Goal: Find specific page/section: Find specific page/section

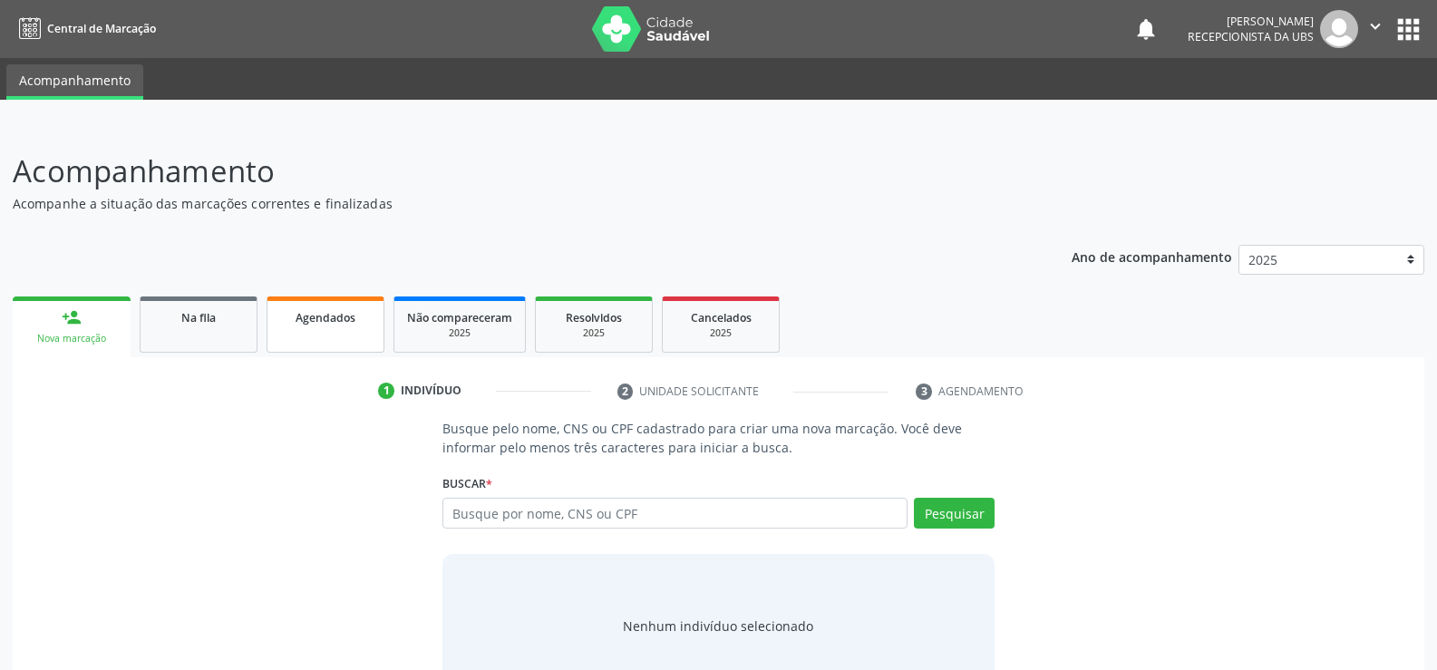
click at [348, 330] on link "Agendados" at bounding box center [326, 324] width 118 height 56
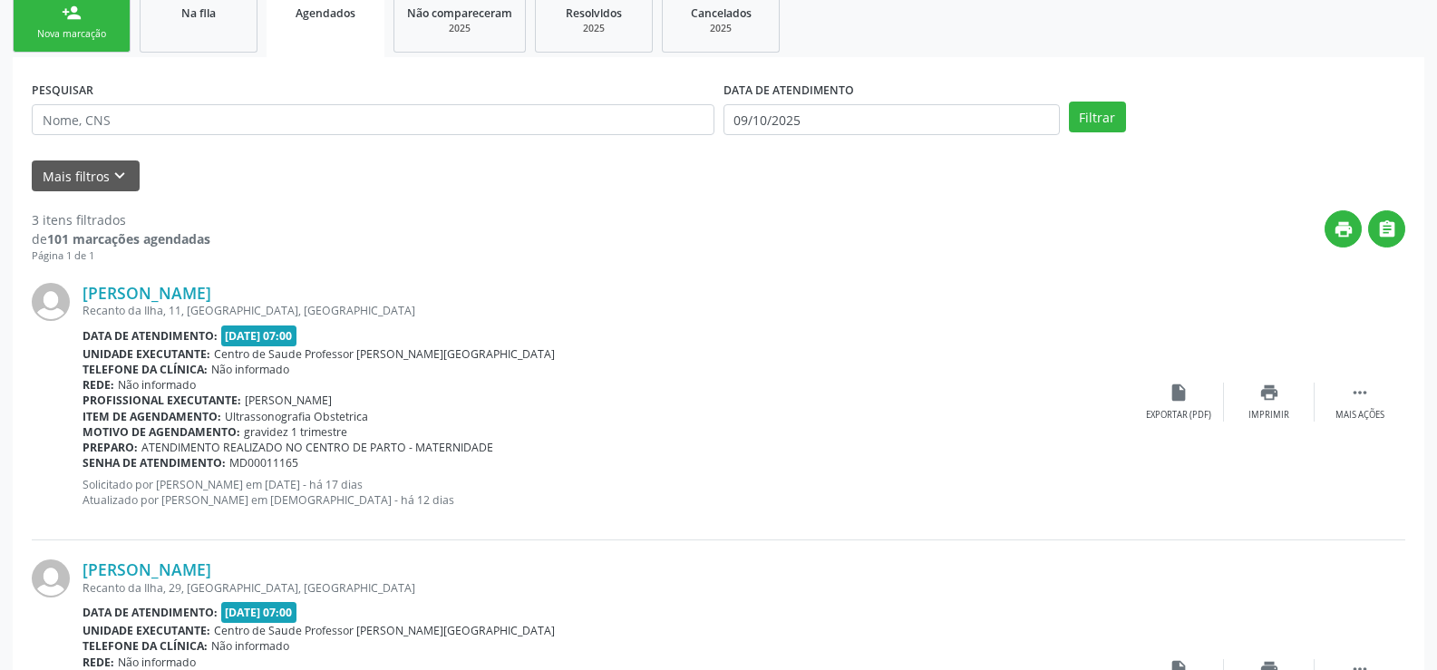
scroll to position [272, 0]
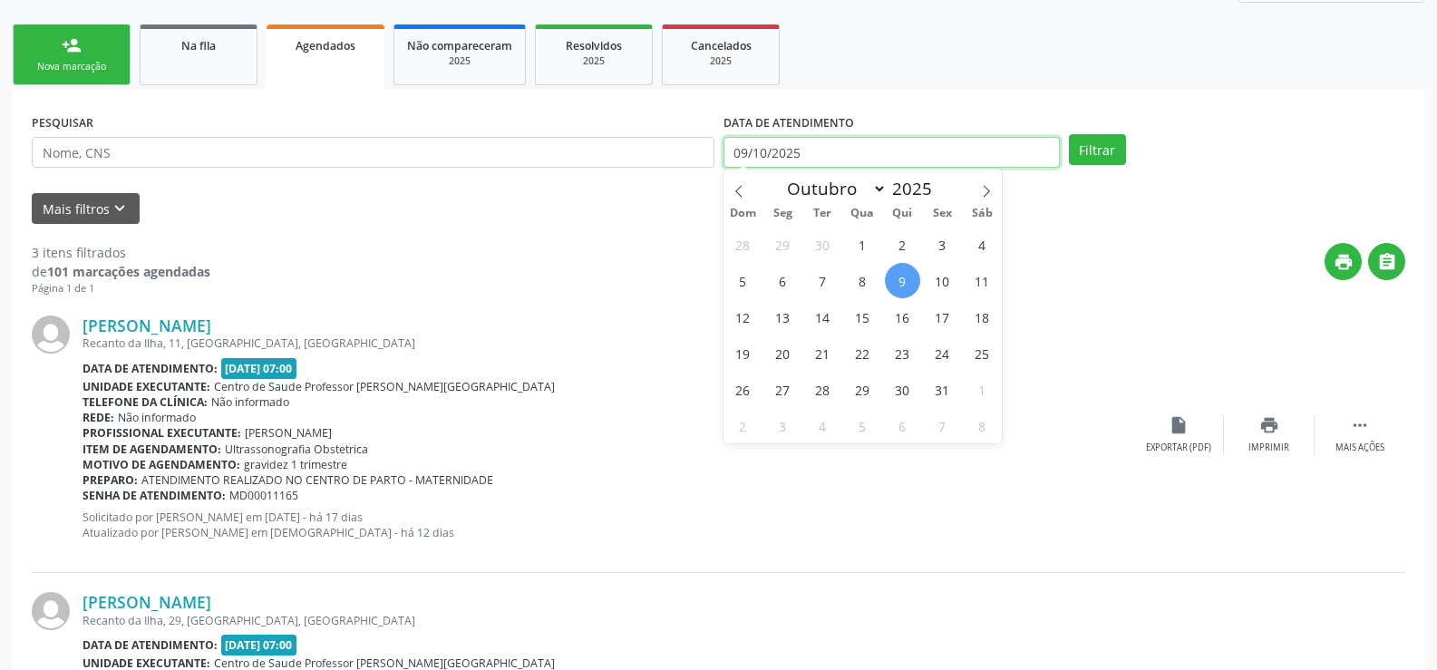
click at [932, 152] on input "09/10/2025" at bounding box center [892, 152] width 336 height 31
click at [903, 392] on span "30" at bounding box center [902, 389] width 35 height 35
type input "30/10/2025"
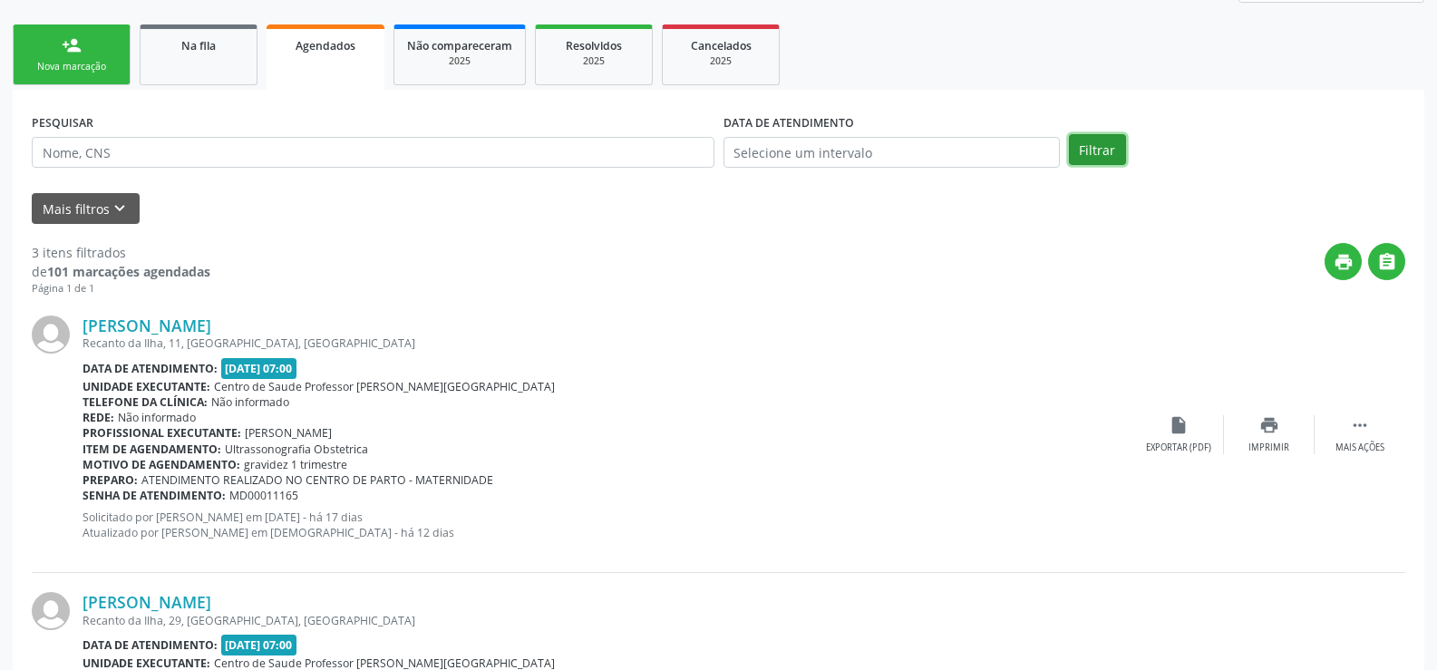
click at [1095, 143] on button "Filtrar" at bounding box center [1097, 149] width 57 height 31
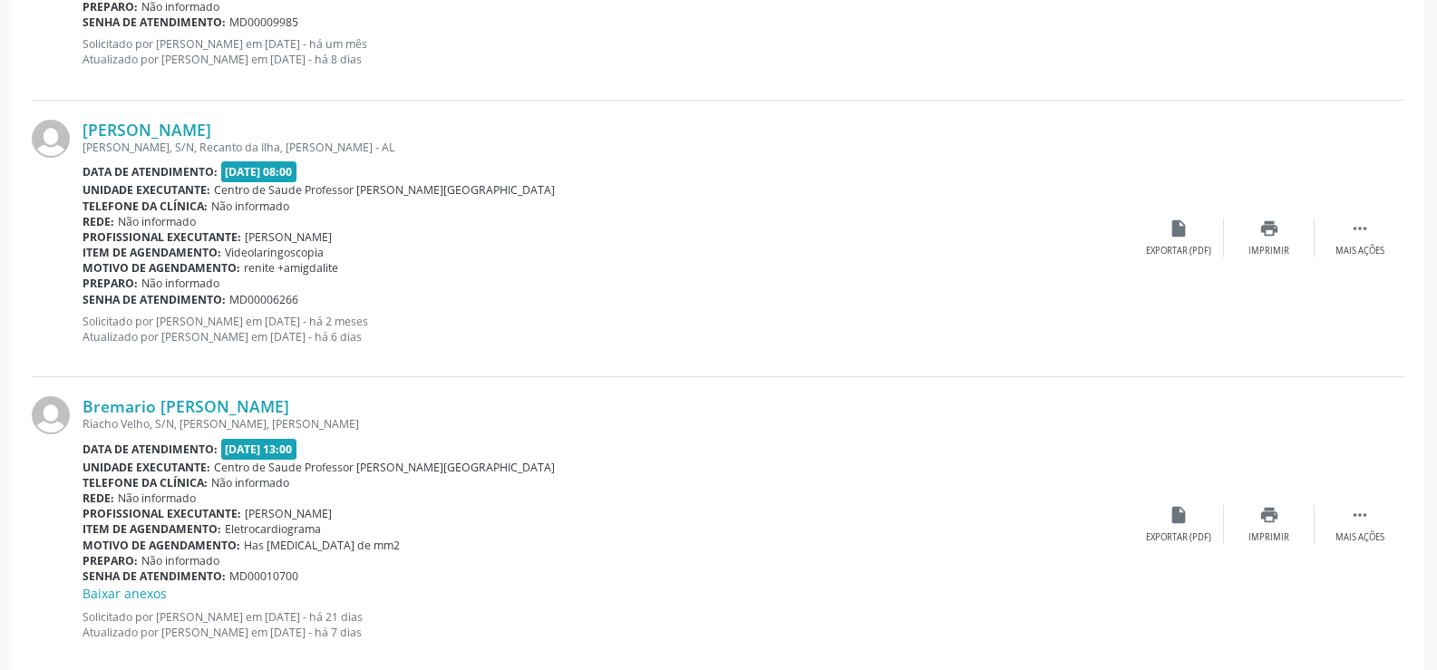
scroll to position [4138, 0]
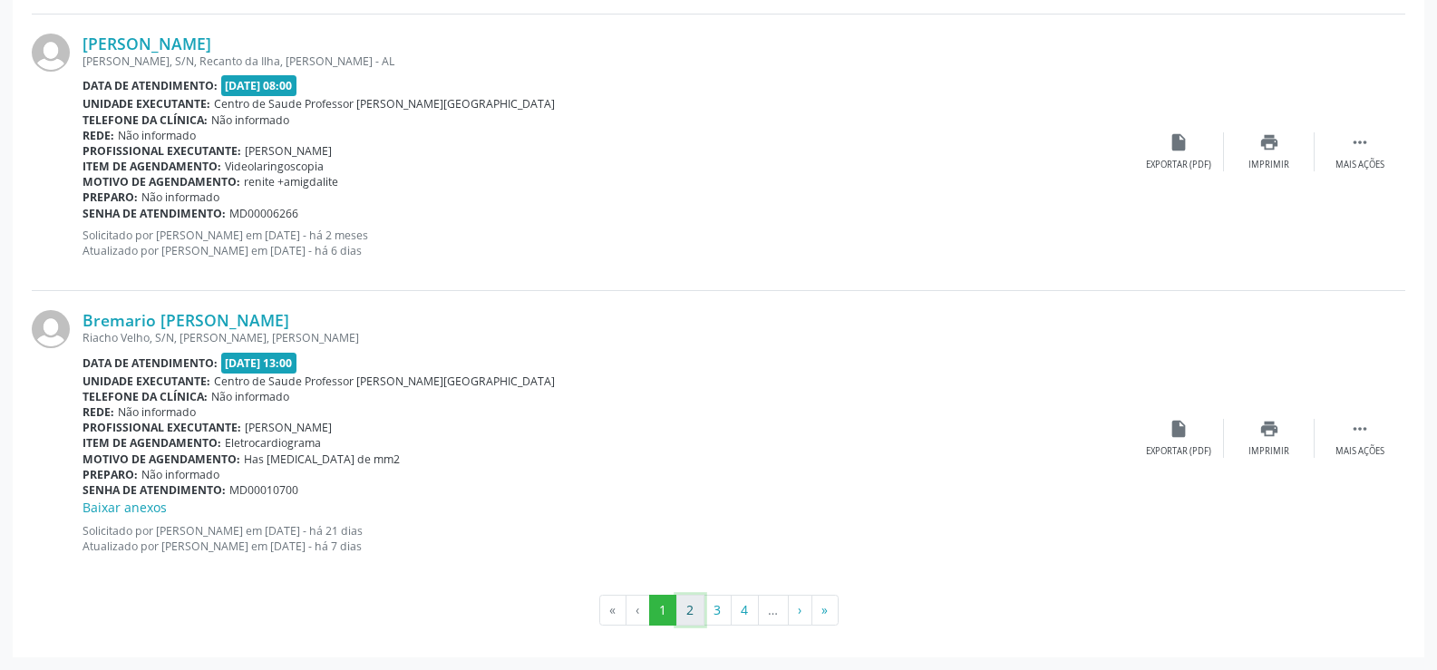
click at [678, 611] on button "2" at bounding box center [690, 610] width 28 height 31
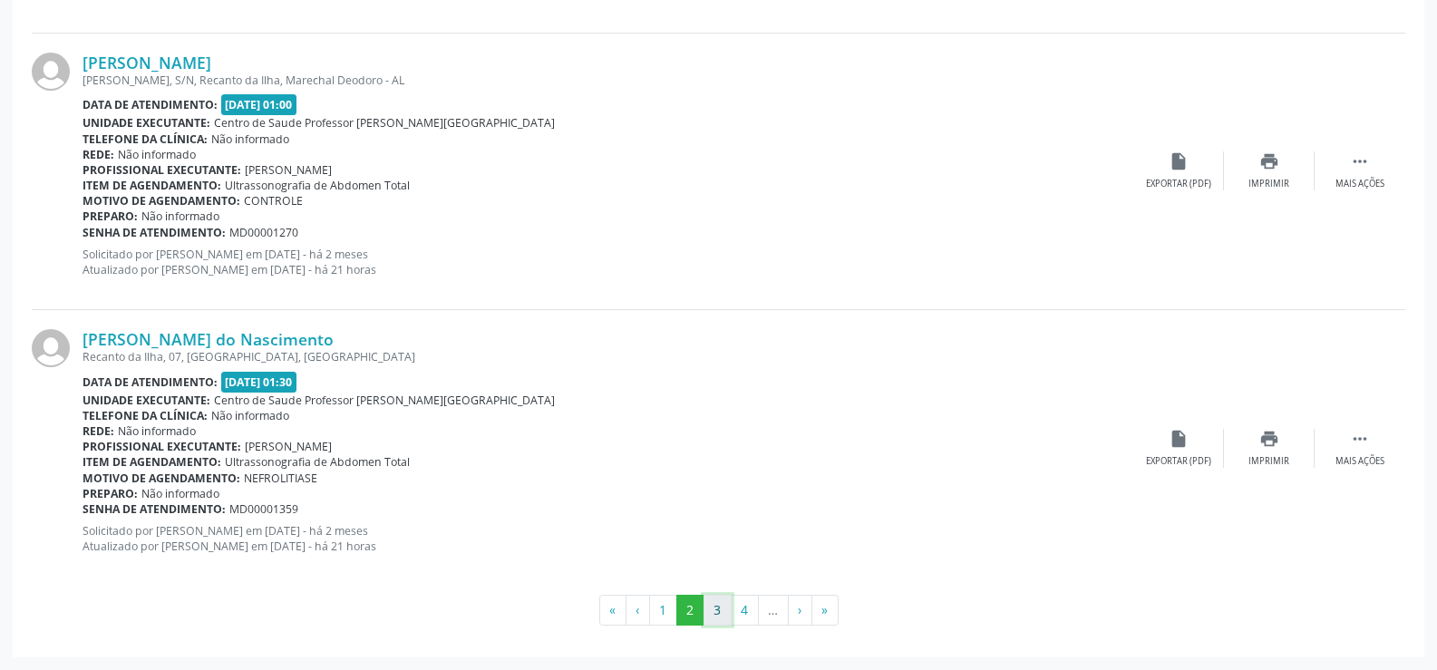
click at [711, 607] on button "3" at bounding box center [718, 610] width 28 height 31
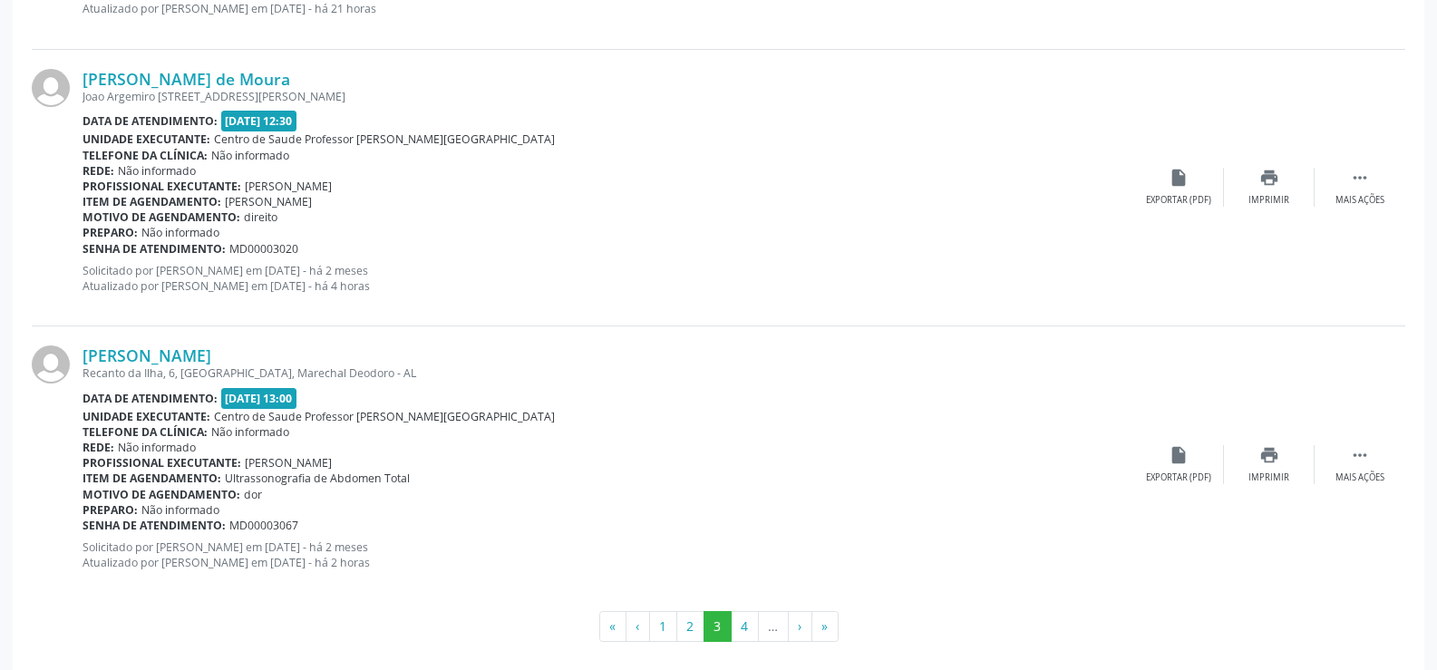
scroll to position [4119, 0]
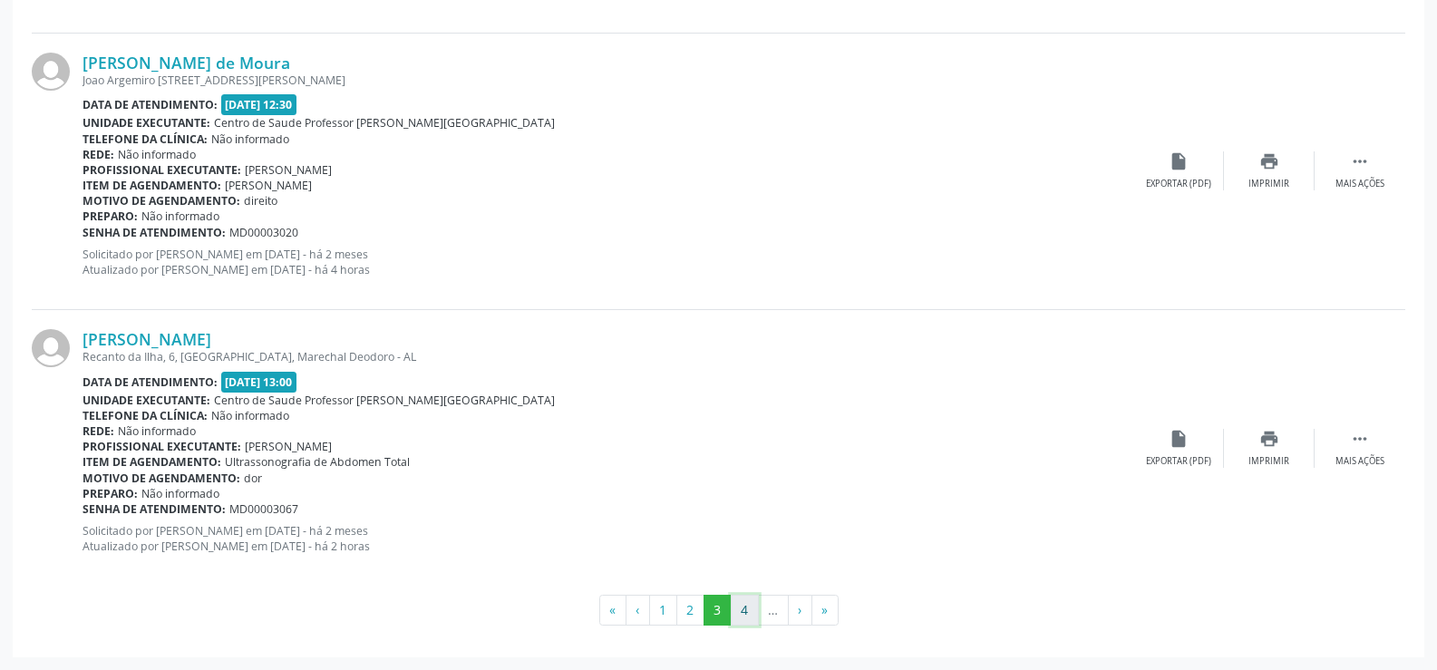
click at [745, 617] on button "4" at bounding box center [745, 610] width 28 height 31
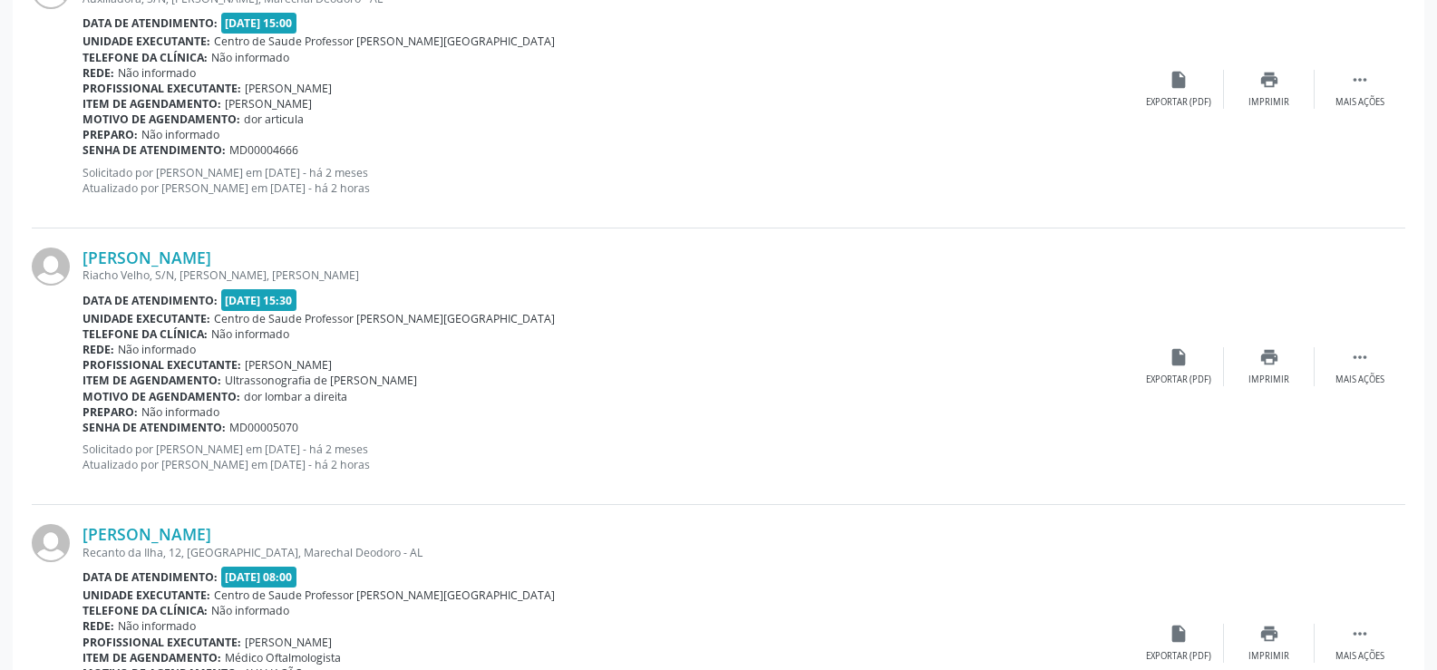
scroll to position [1399, 0]
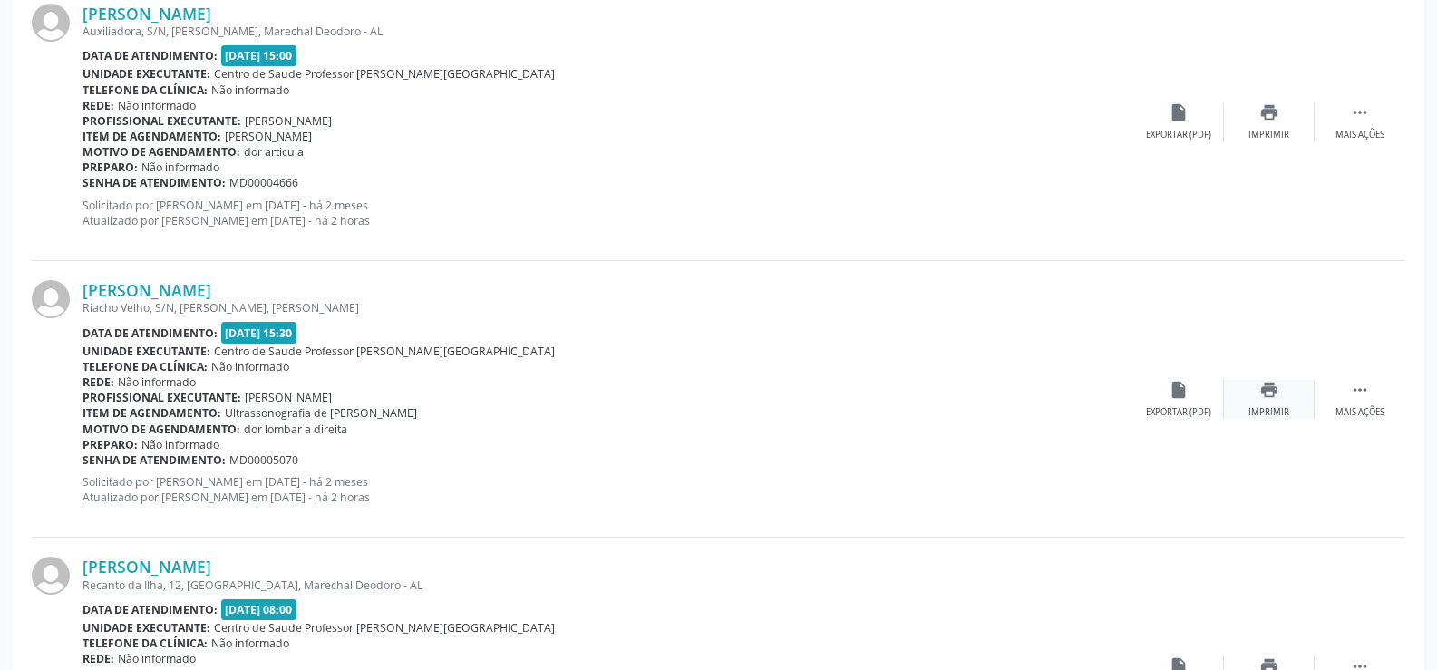
click at [1267, 400] on div "print Imprimir" at bounding box center [1269, 399] width 91 height 39
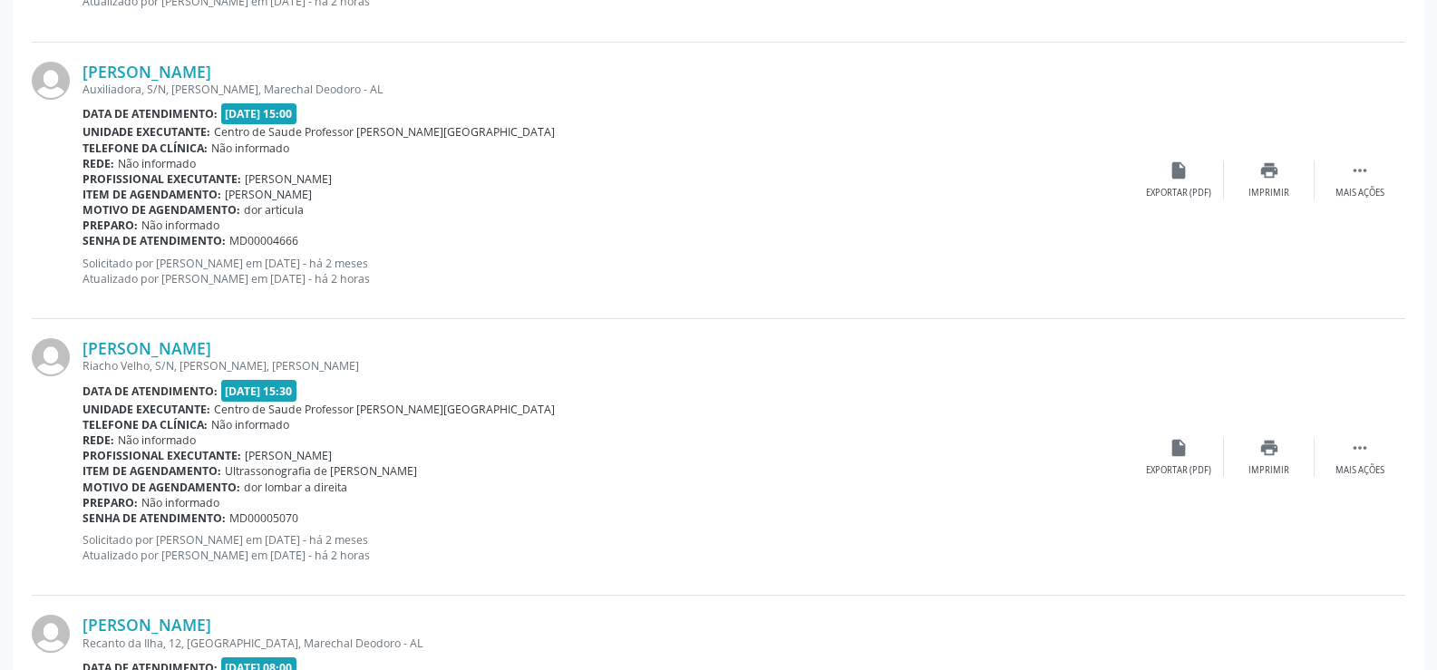
scroll to position [1308, 0]
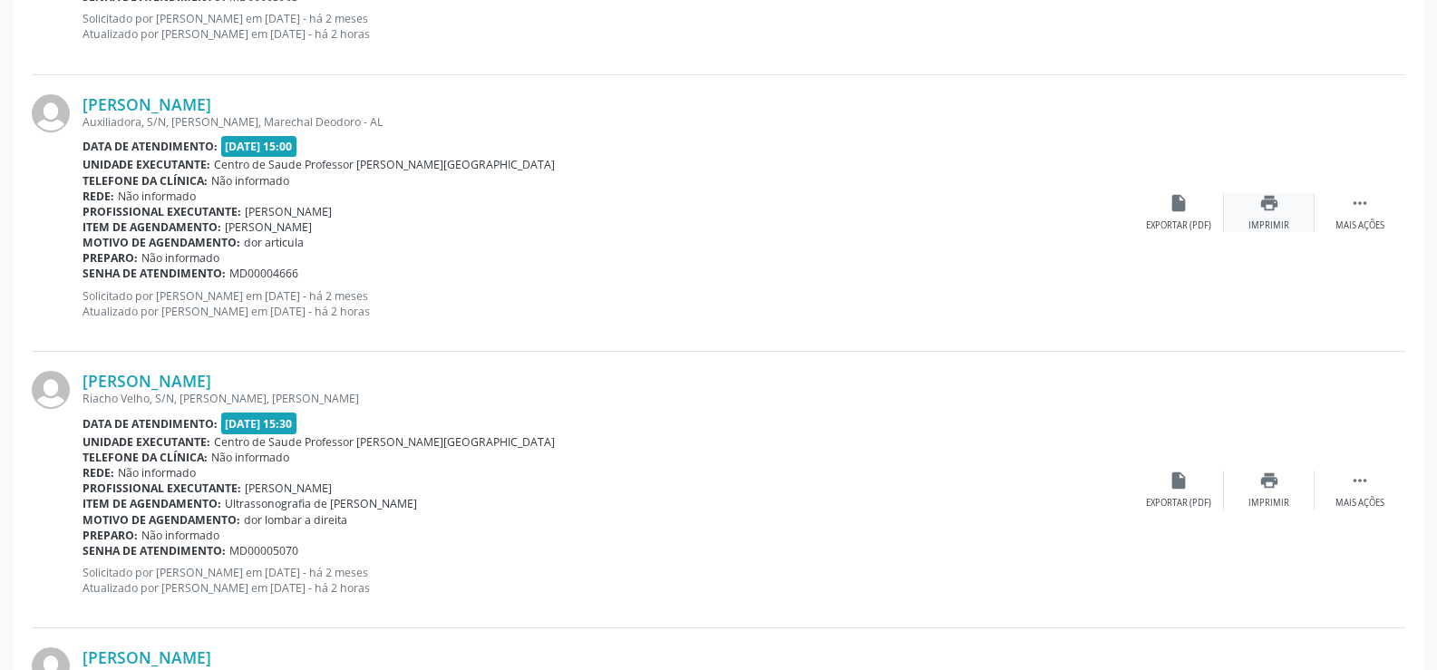
click at [1268, 206] on icon "print" at bounding box center [1269, 203] width 20 height 20
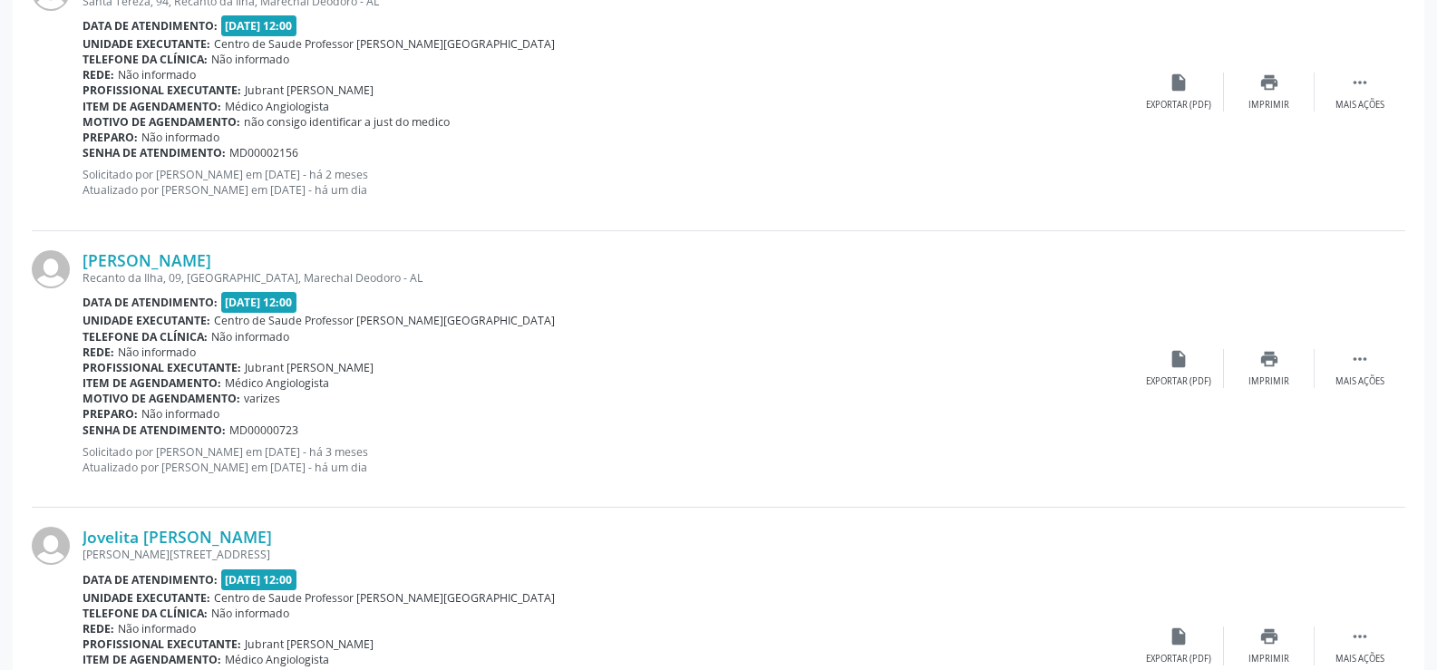
scroll to position [4119, 0]
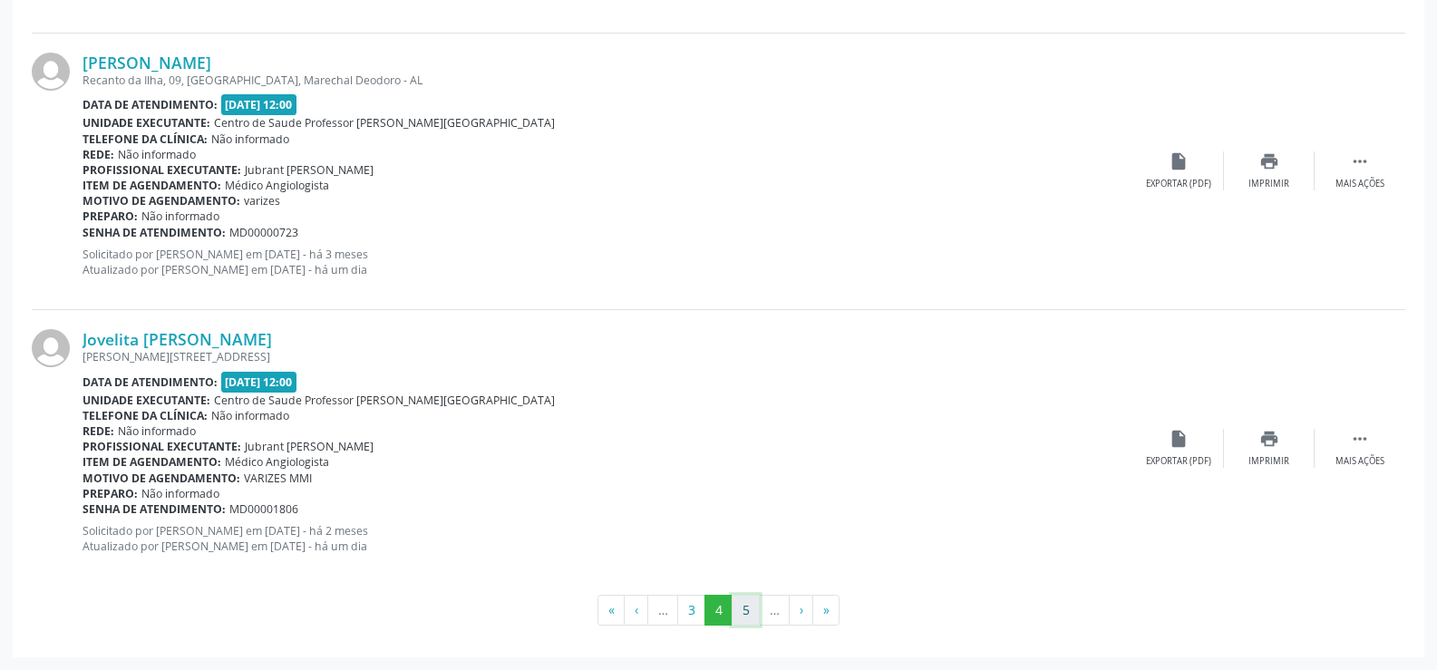
click at [747, 611] on button "5" at bounding box center [746, 610] width 28 height 31
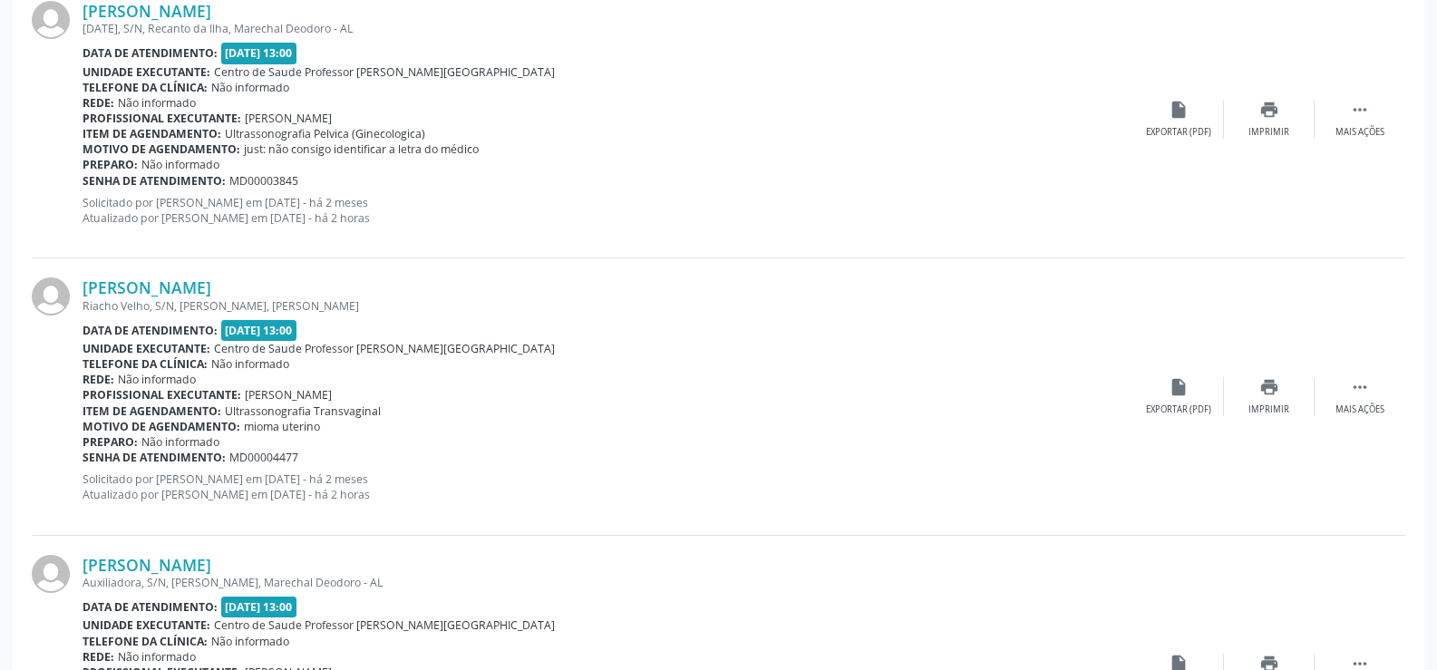
scroll to position [855, 0]
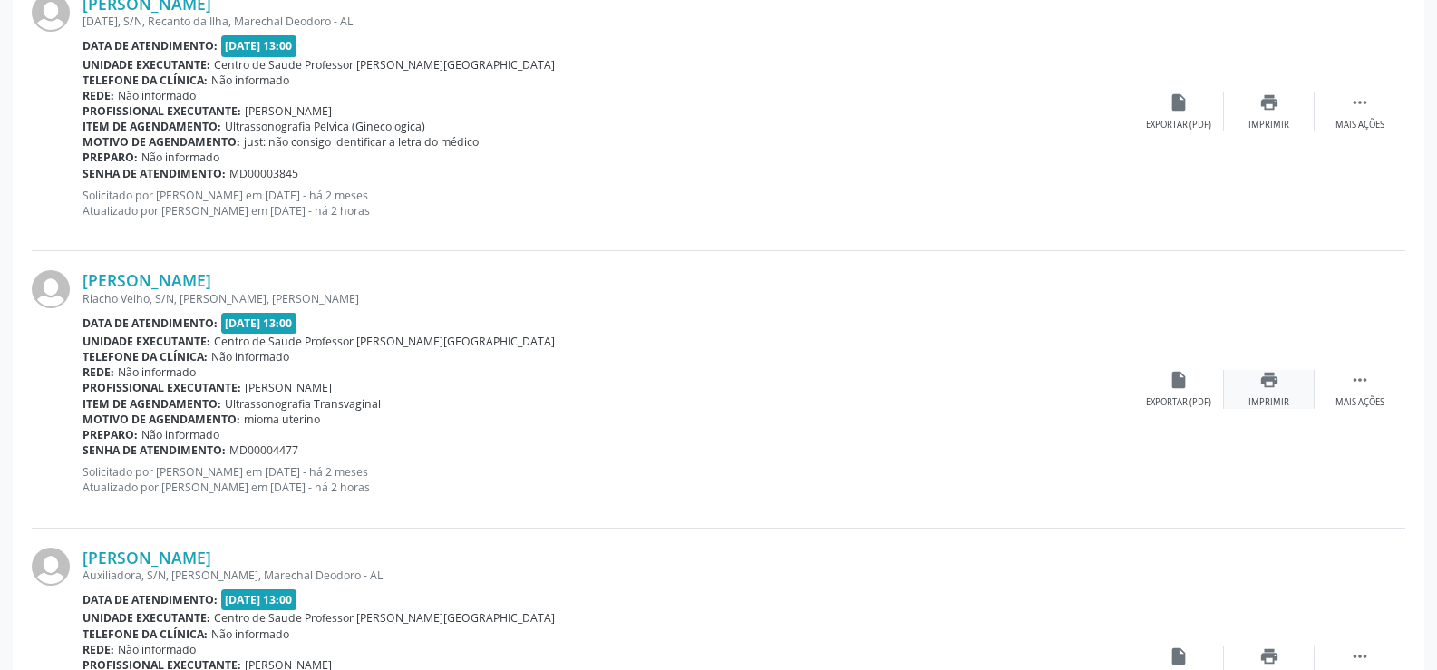
click at [1266, 379] on icon "print" at bounding box center [1269, 380] width 20 height 20
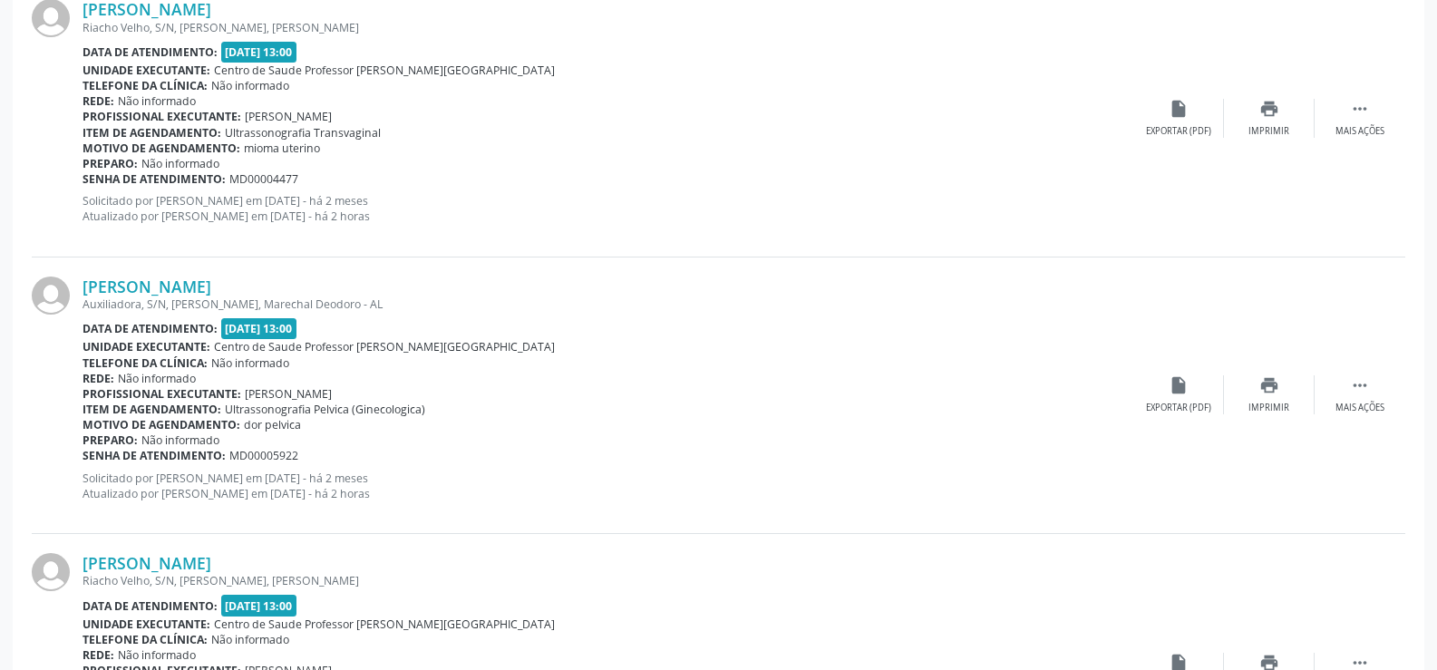
scroll to position [1127, 0]
click at [1281, 391] on div "print Imprimir" at bounding box center [1269, 393] width 91 height 39
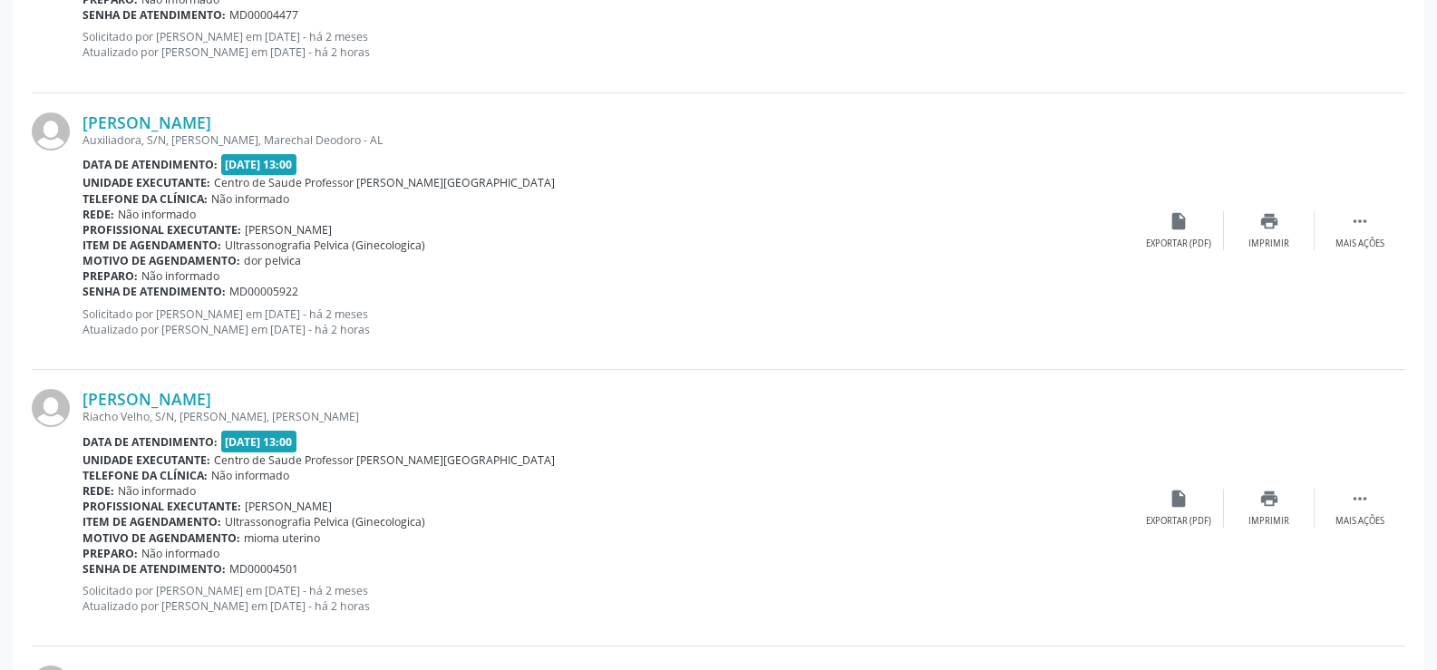
scroll to position [1399, 0]
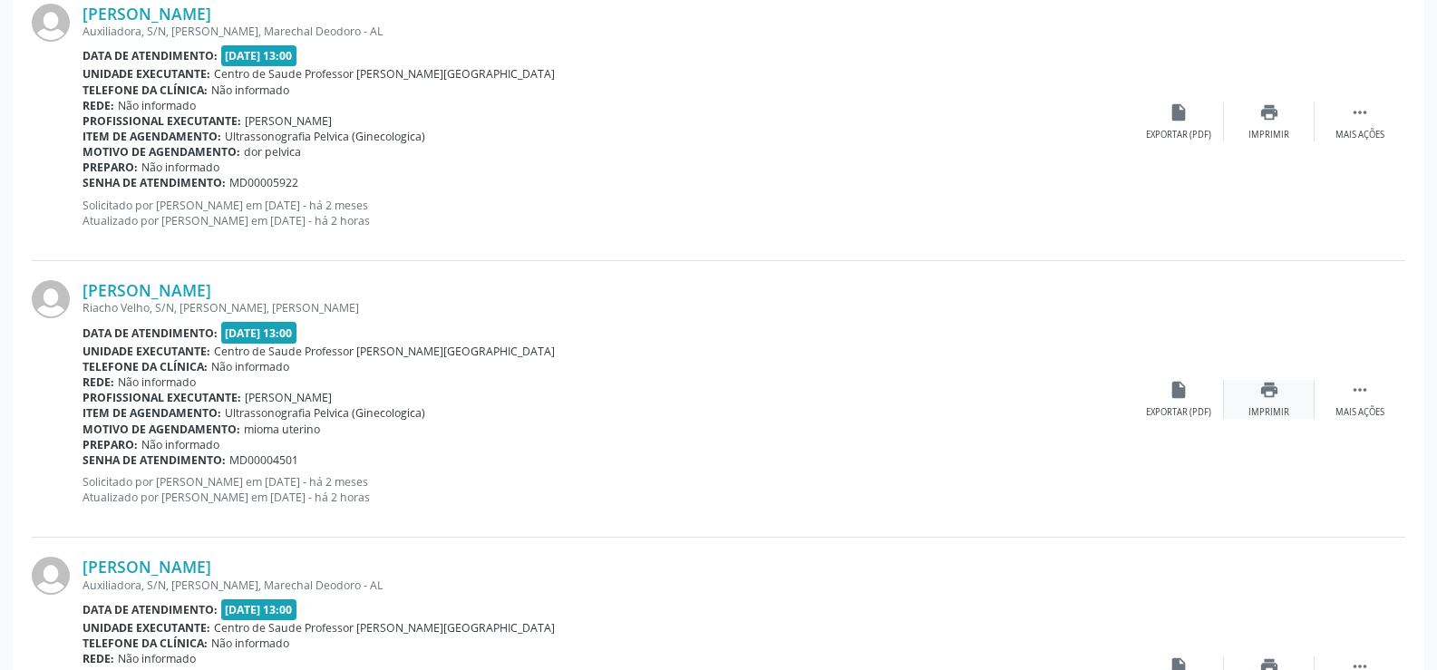
click at [1264, 390] on icon "print" at bounding box center [1269, 390] width 20 height 20
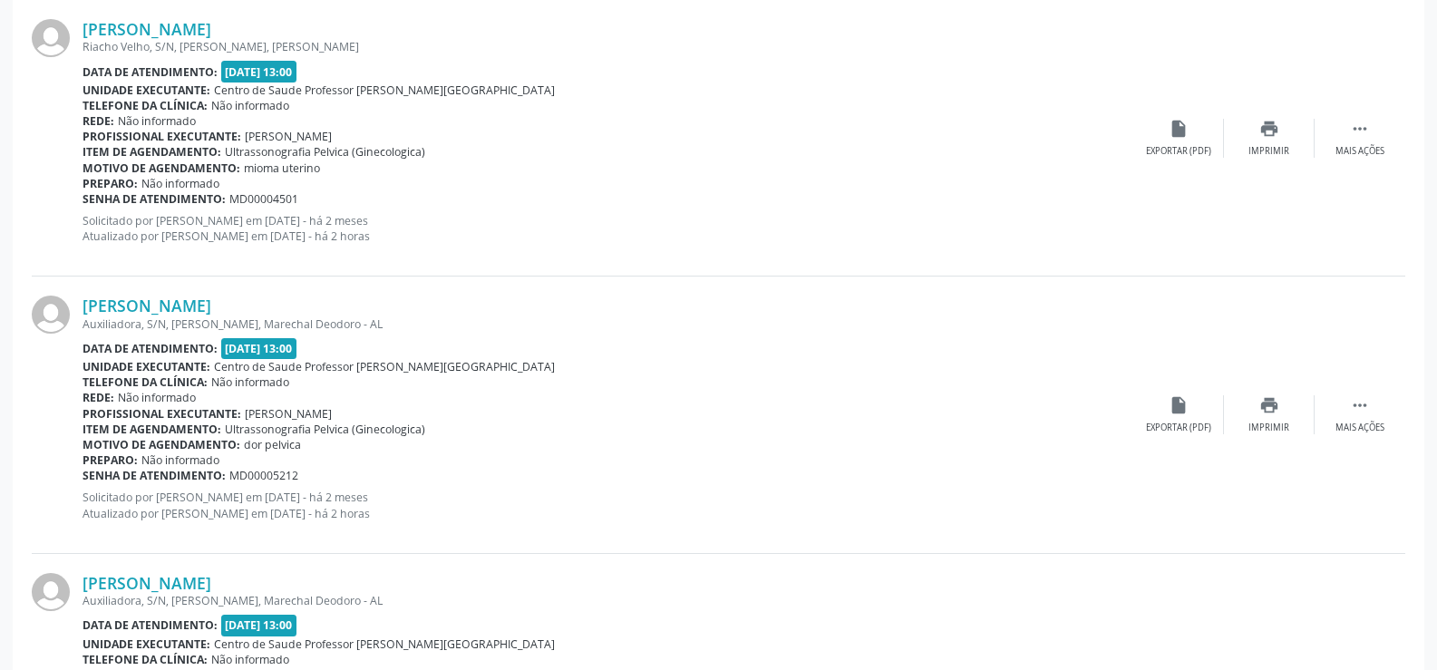
scroll to position [1671, 0]
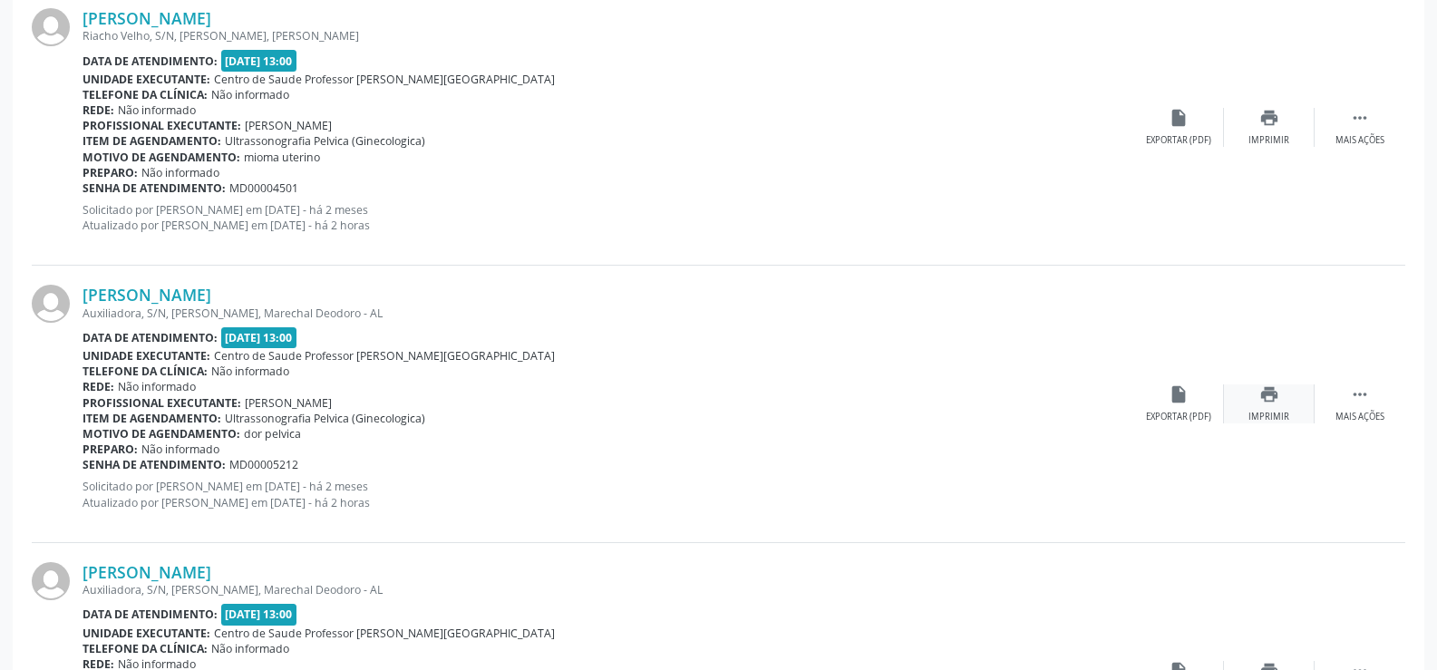
click at [1272, 398] on icon "print" at bounding box center [1269, 394] width 20 height 20
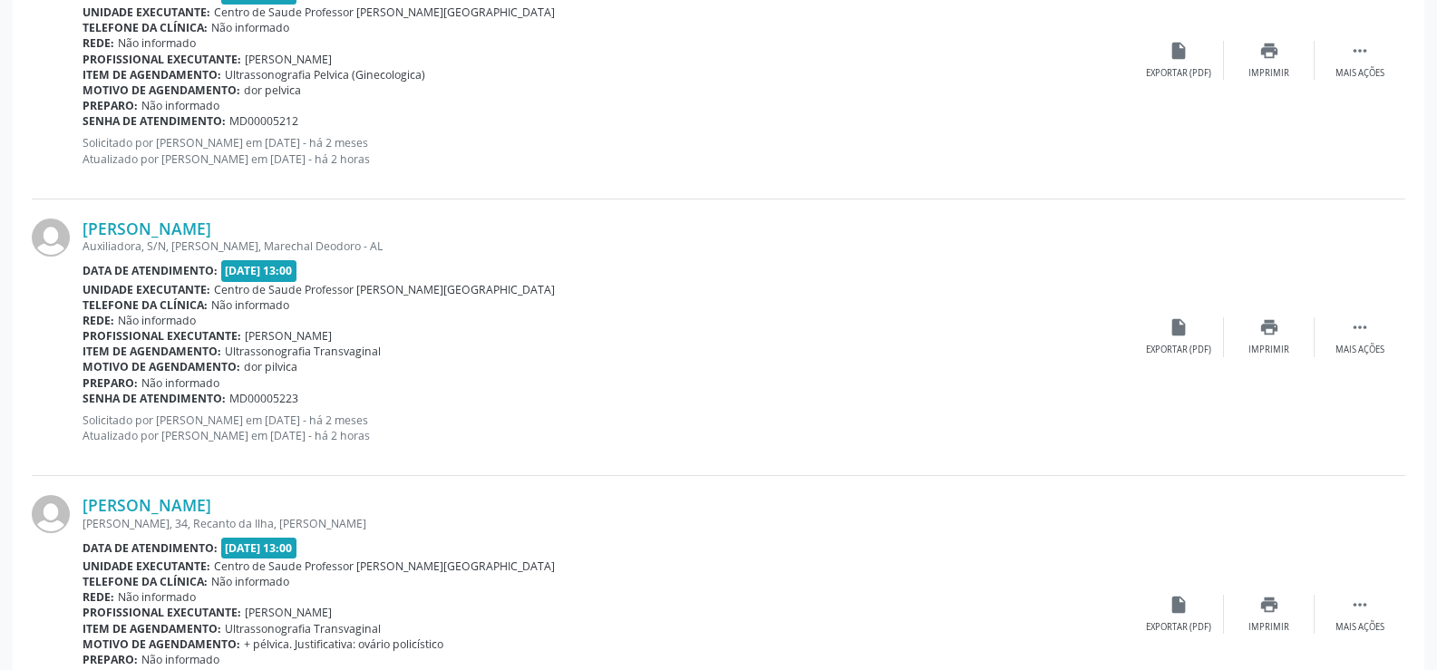
scroll to position [2034, 0]
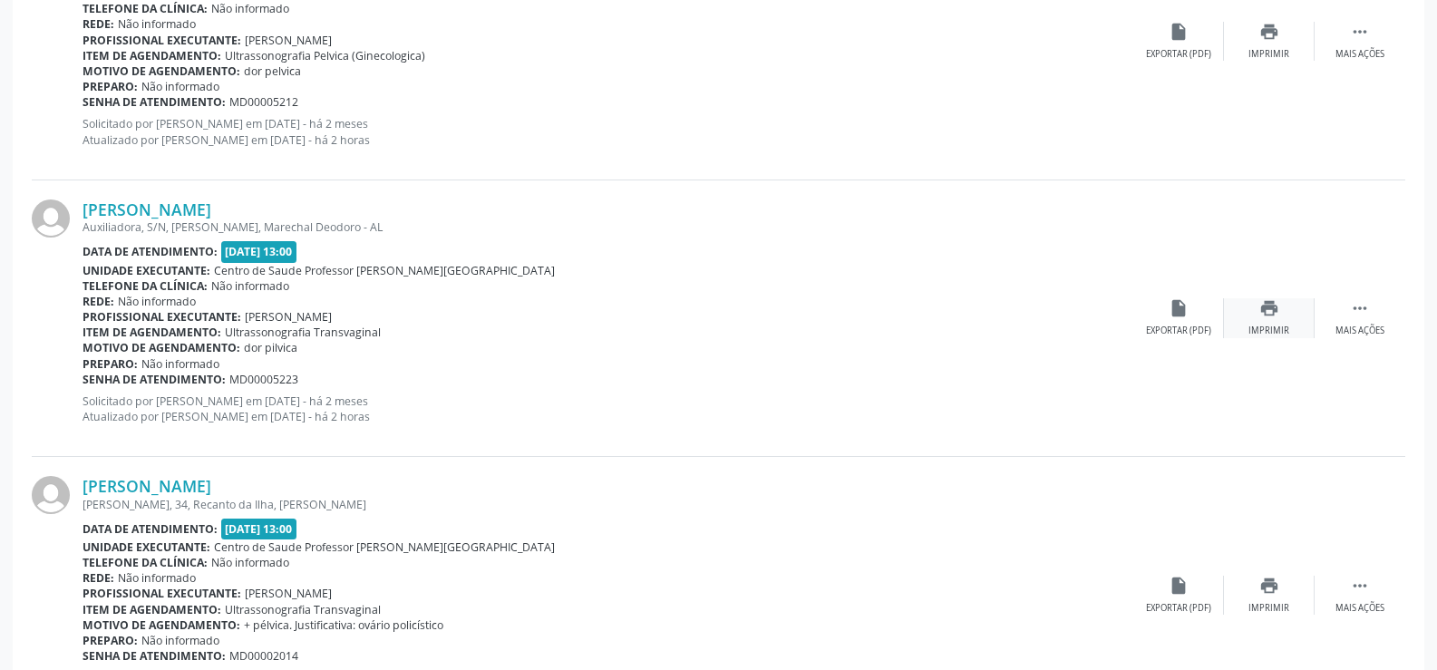
click at [1268, 307] on icon "print" at bounding box center [1269, 308] width 20 height 20
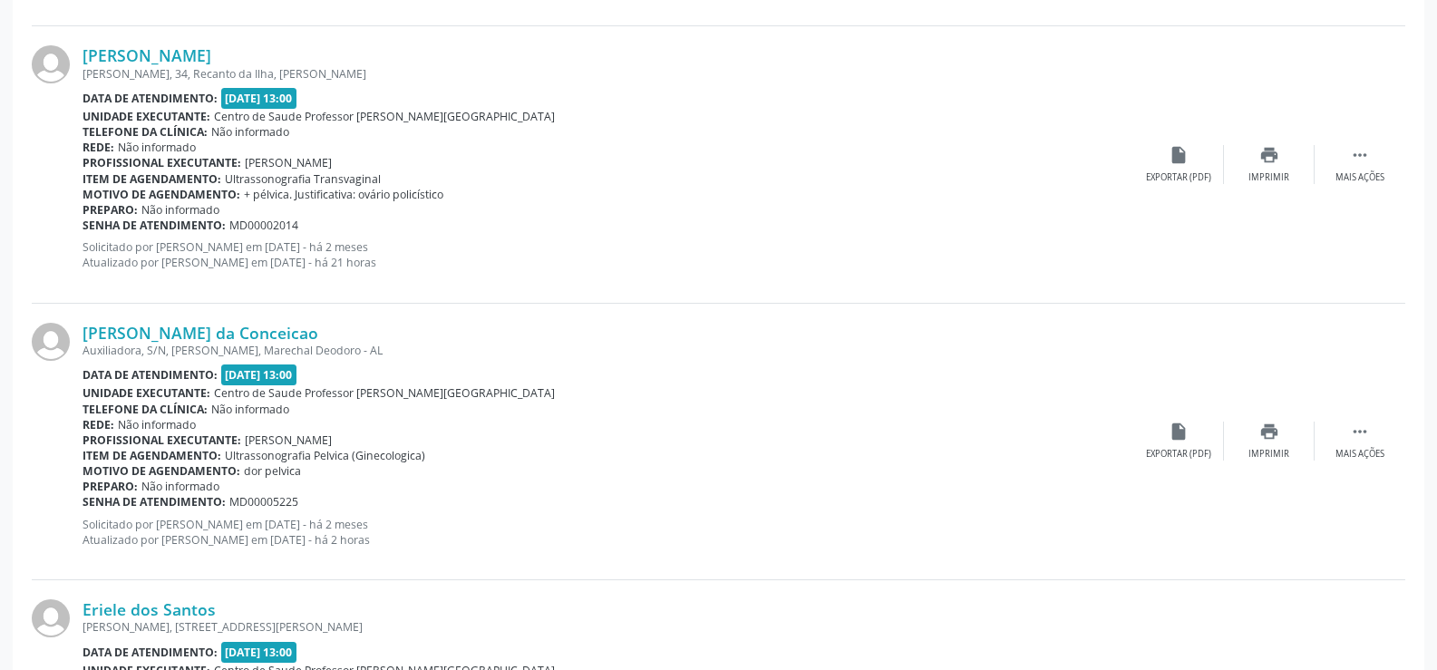
scroll to position [2578, 0]
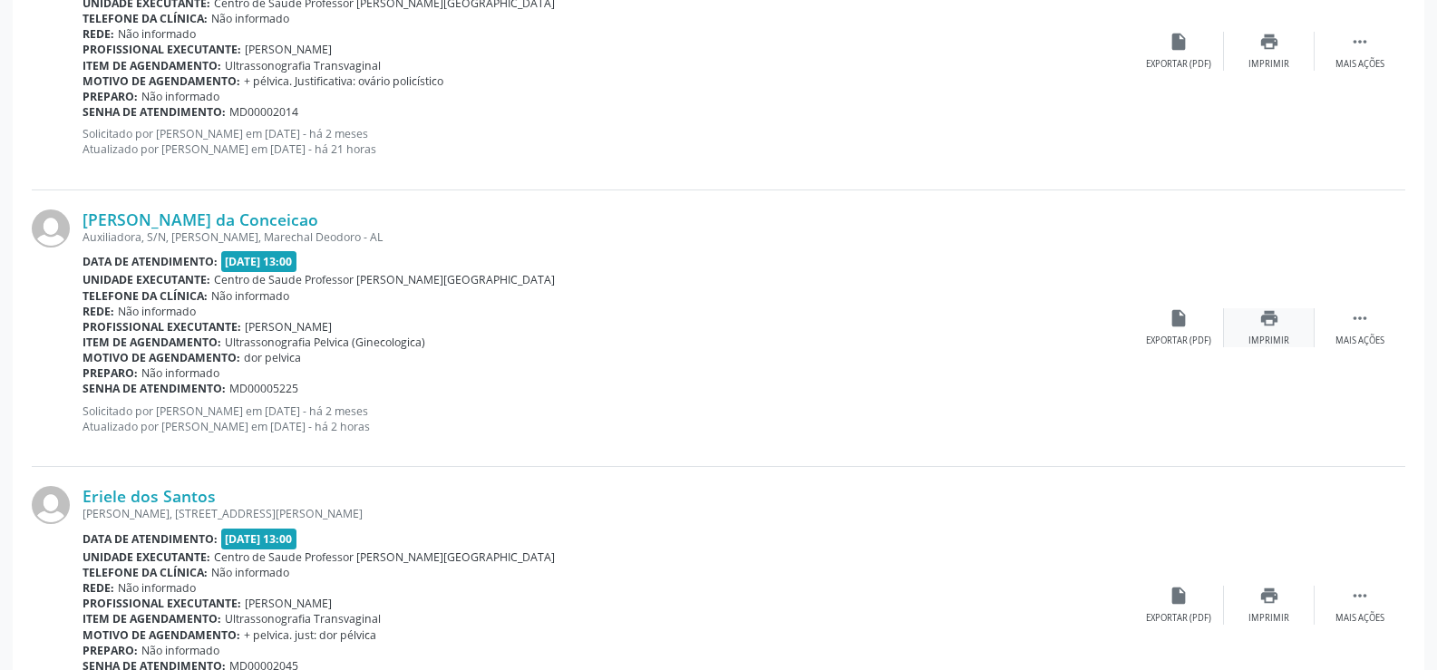
click at [1268, 326] on icon "print" at bounding box center [1269, 318] width 20 height 20
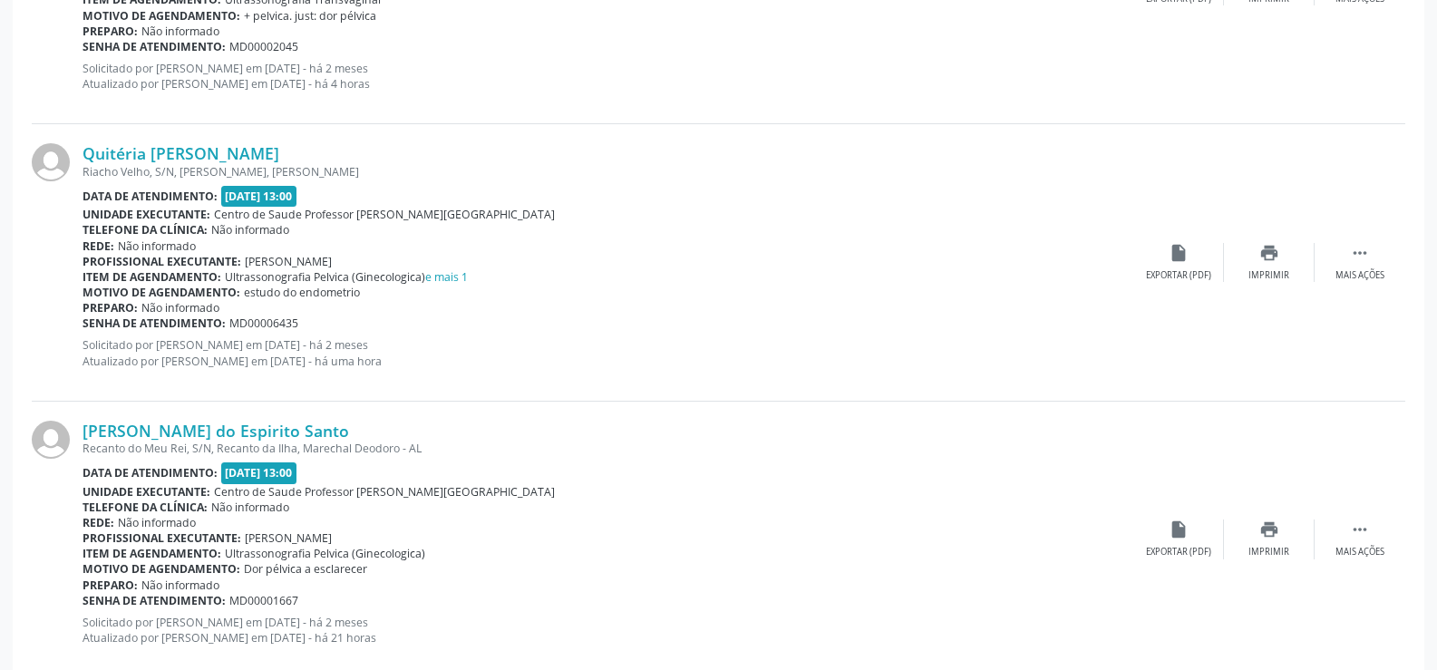
scroll to position [3212, 0]
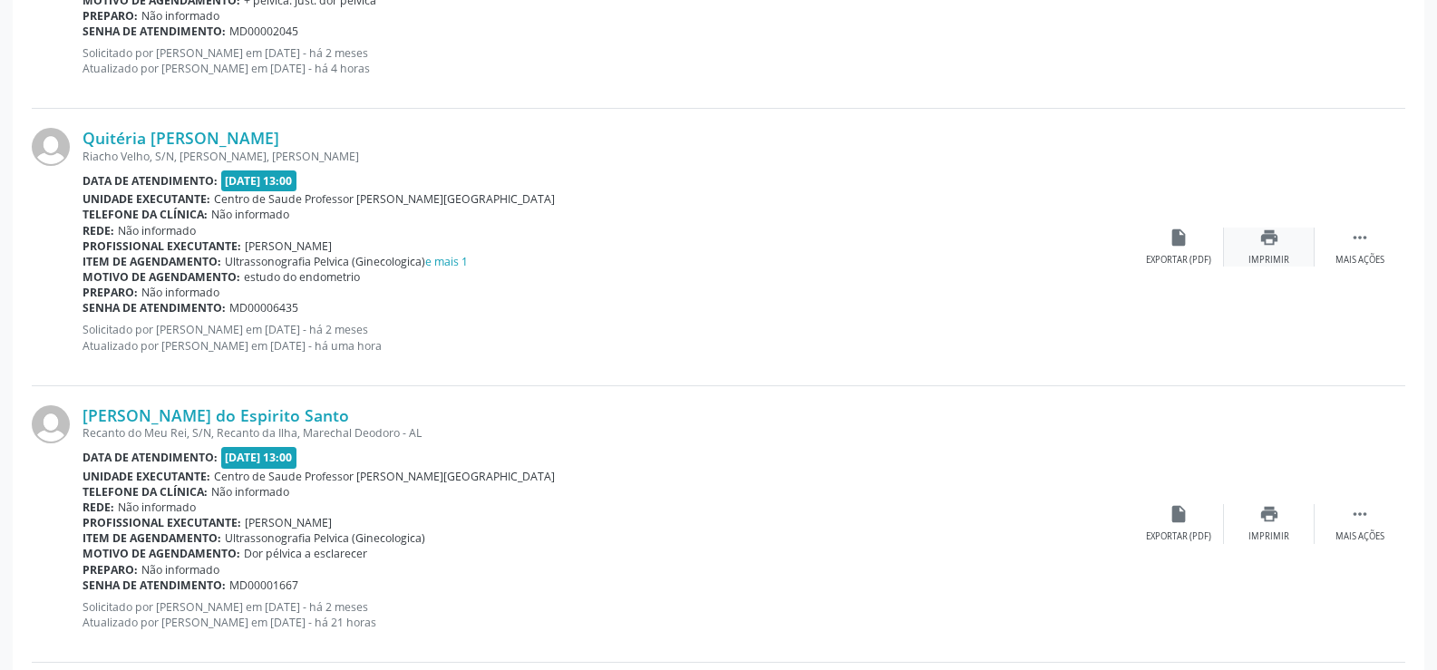
click at [1268, 235] on icon "print" at bounding box center [1269, 238] width 20 height 20
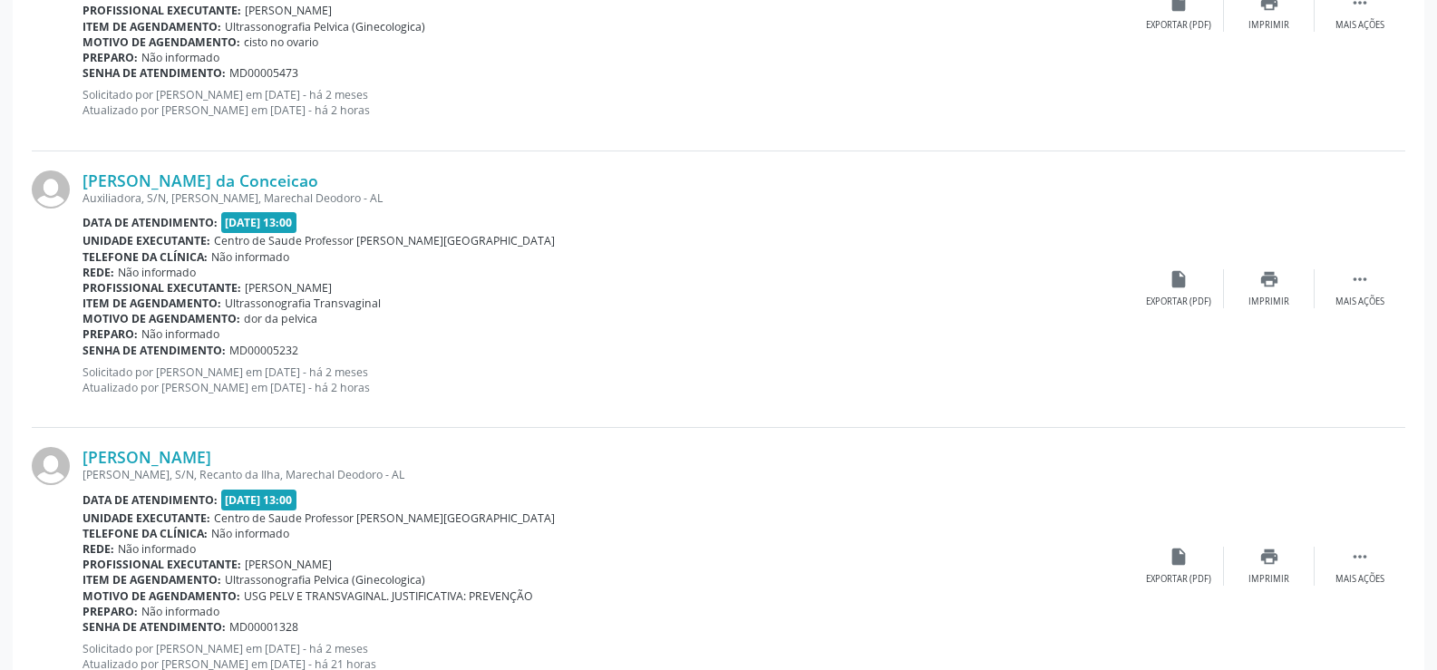
scroll to position [4028, 0]
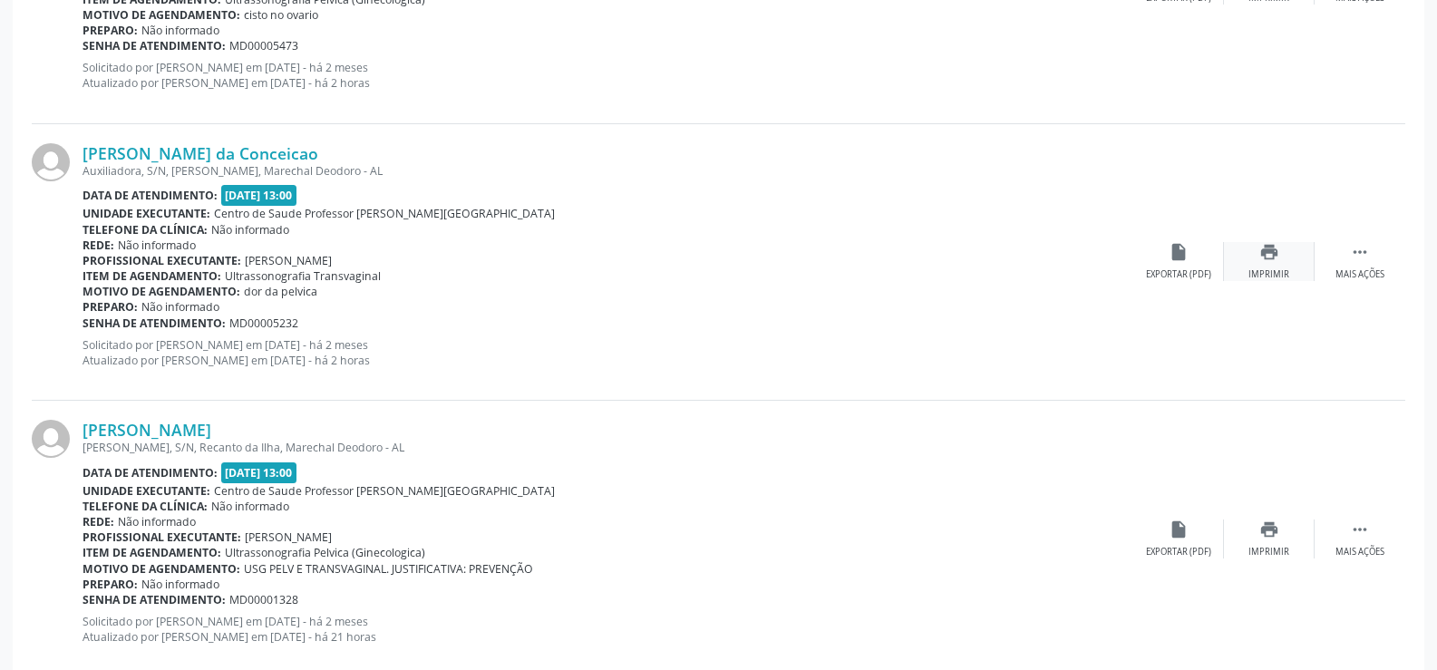
click at [1267, 252] on icon "print" at bounding box center [1269, 252] width 20 height 20
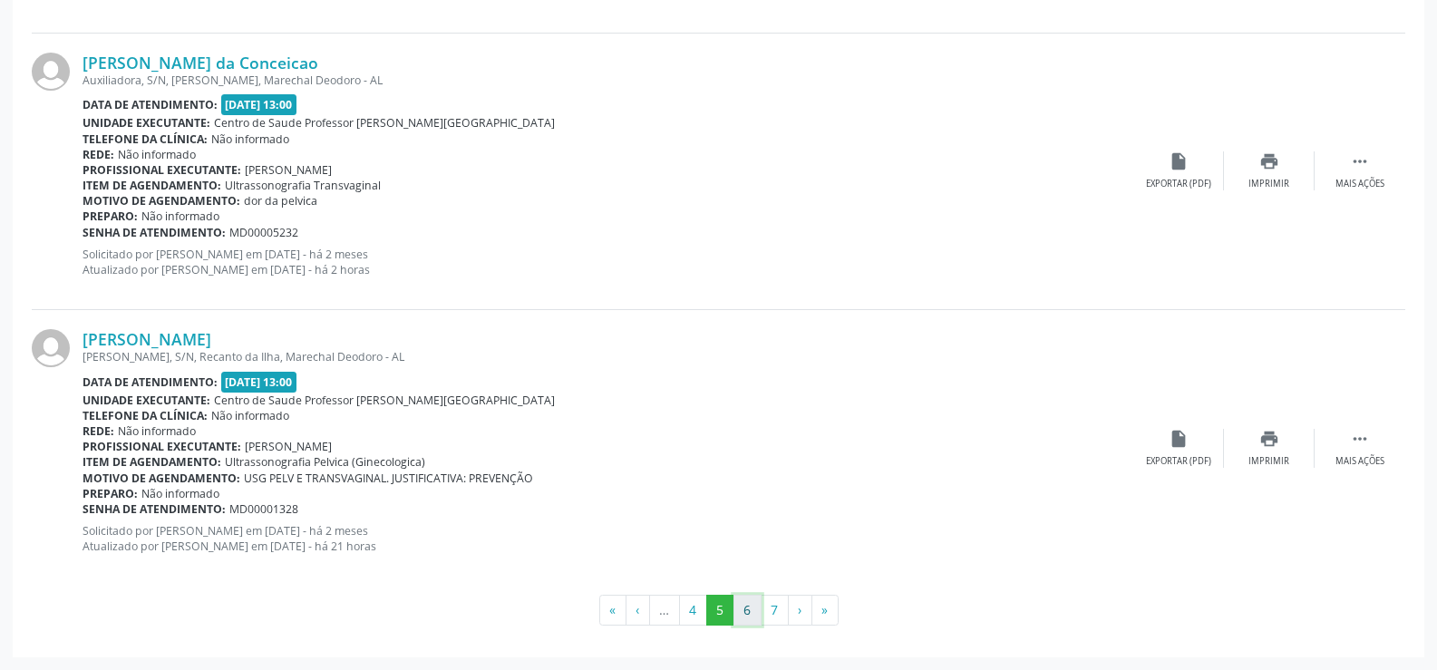
click at [741, 616] on button "6" at bounding box center [747, 610] width 28 height 31
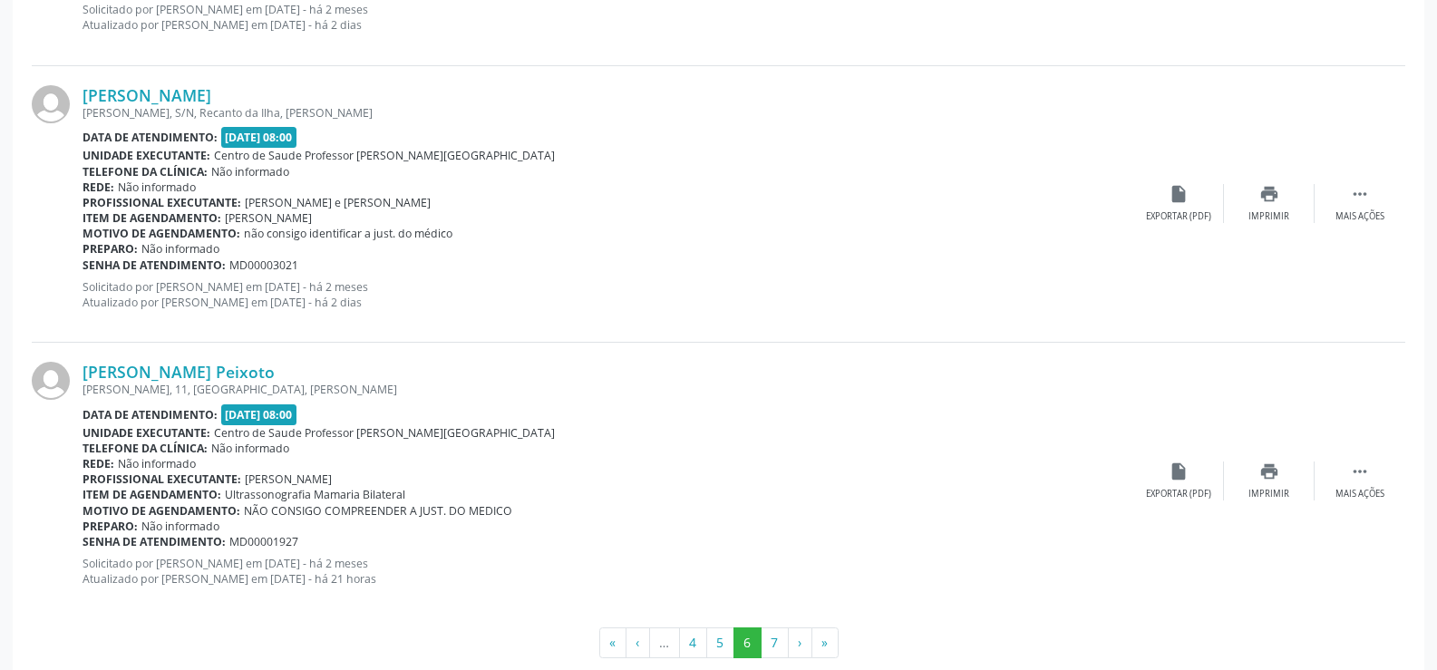
scroll to position [4195, 0]
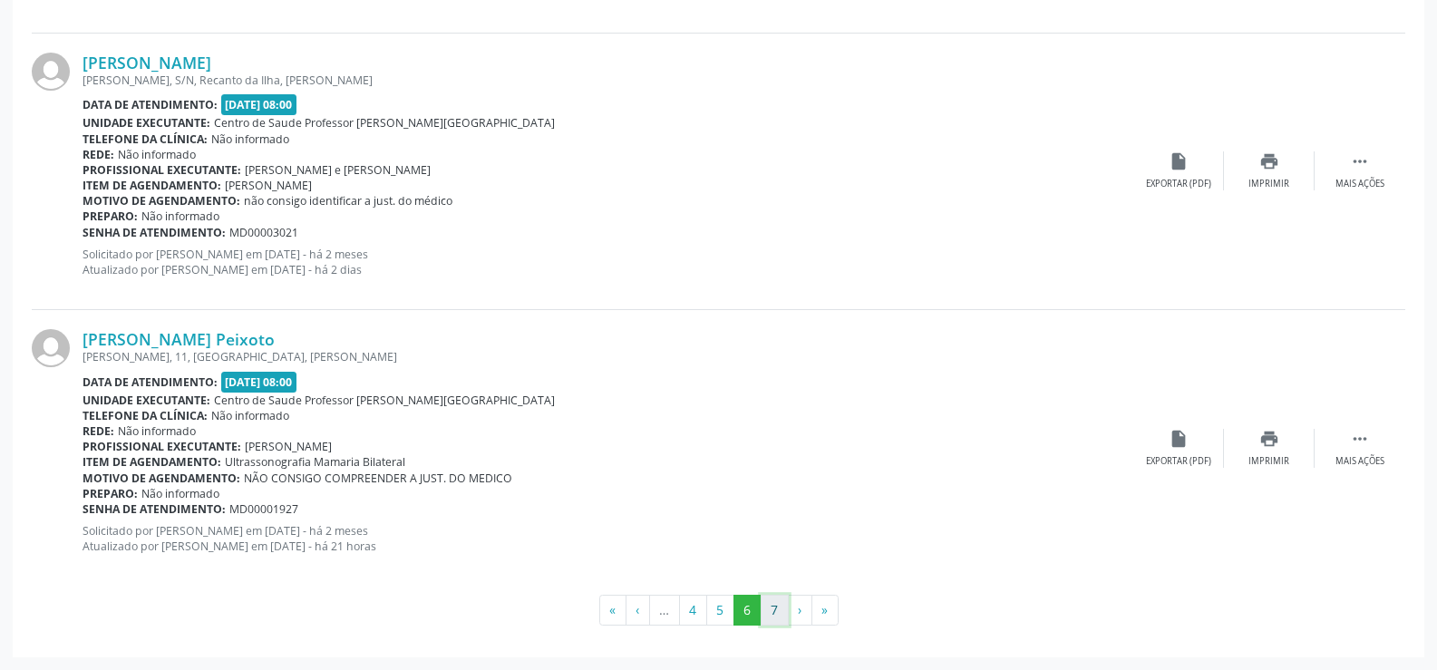
click at [772, 609] on button "7" at bounding box center [775, 610] width 28 height 31
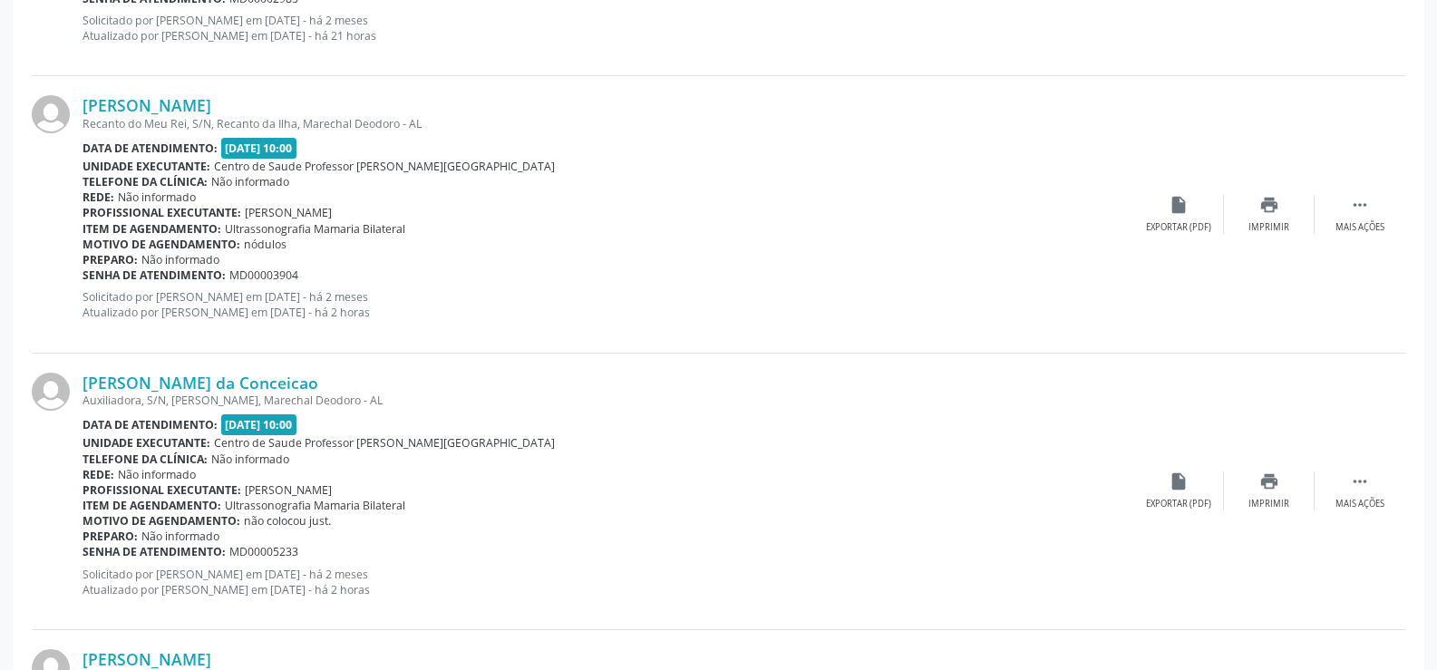
scroll to position [2448, 0]
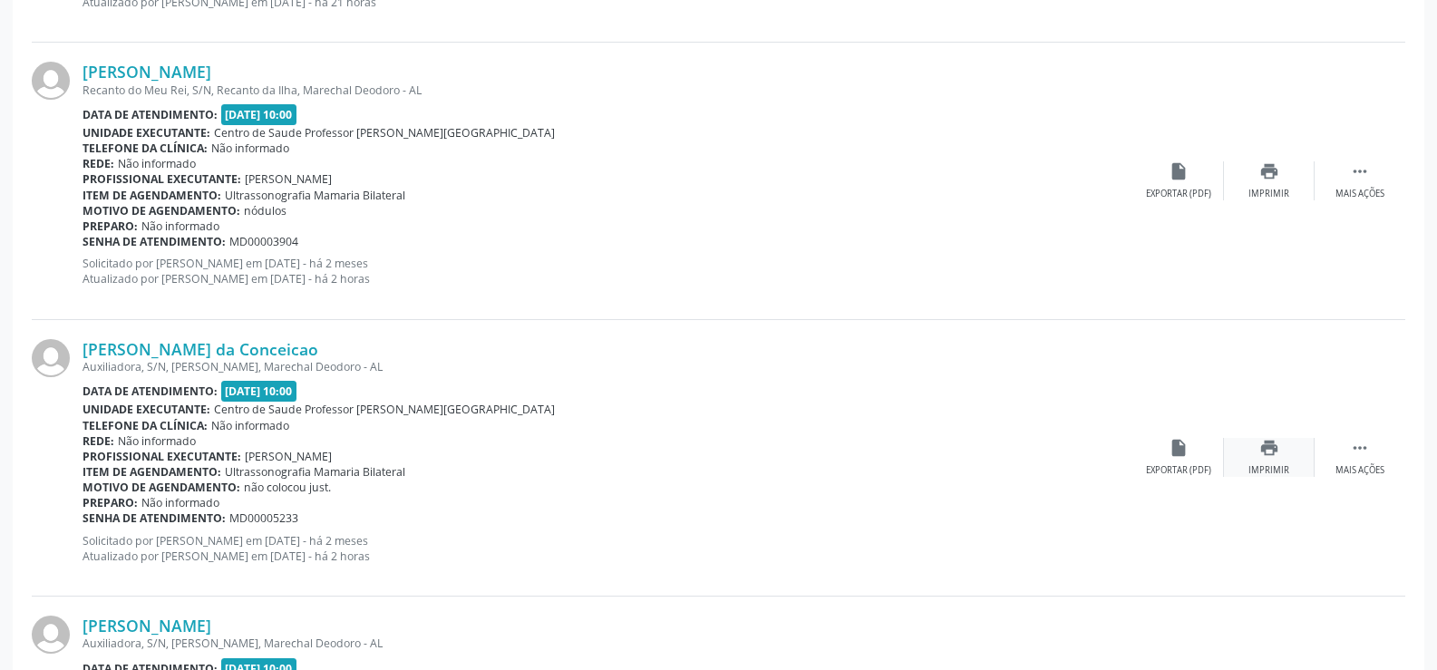
click at [1275, 450] on icon "print" at bounding box center [1269, 448] width 20 height 20
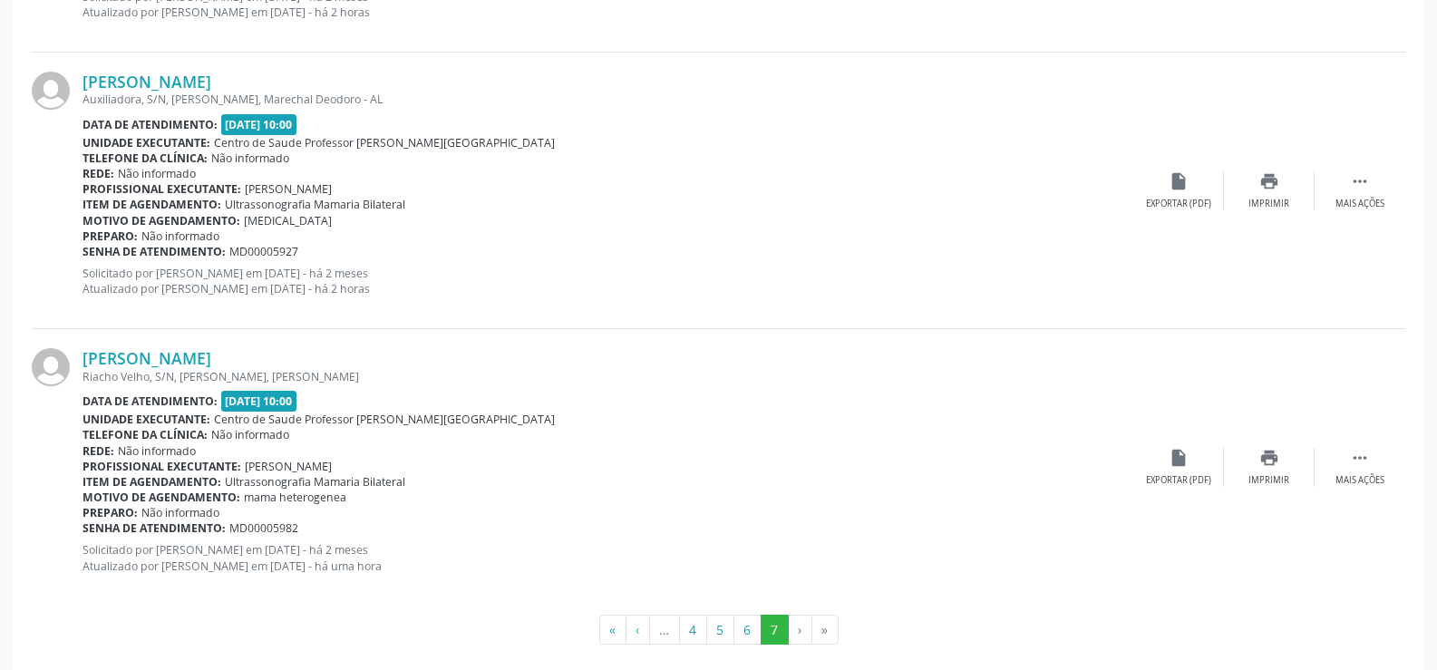
scroll to position [3011, 0]
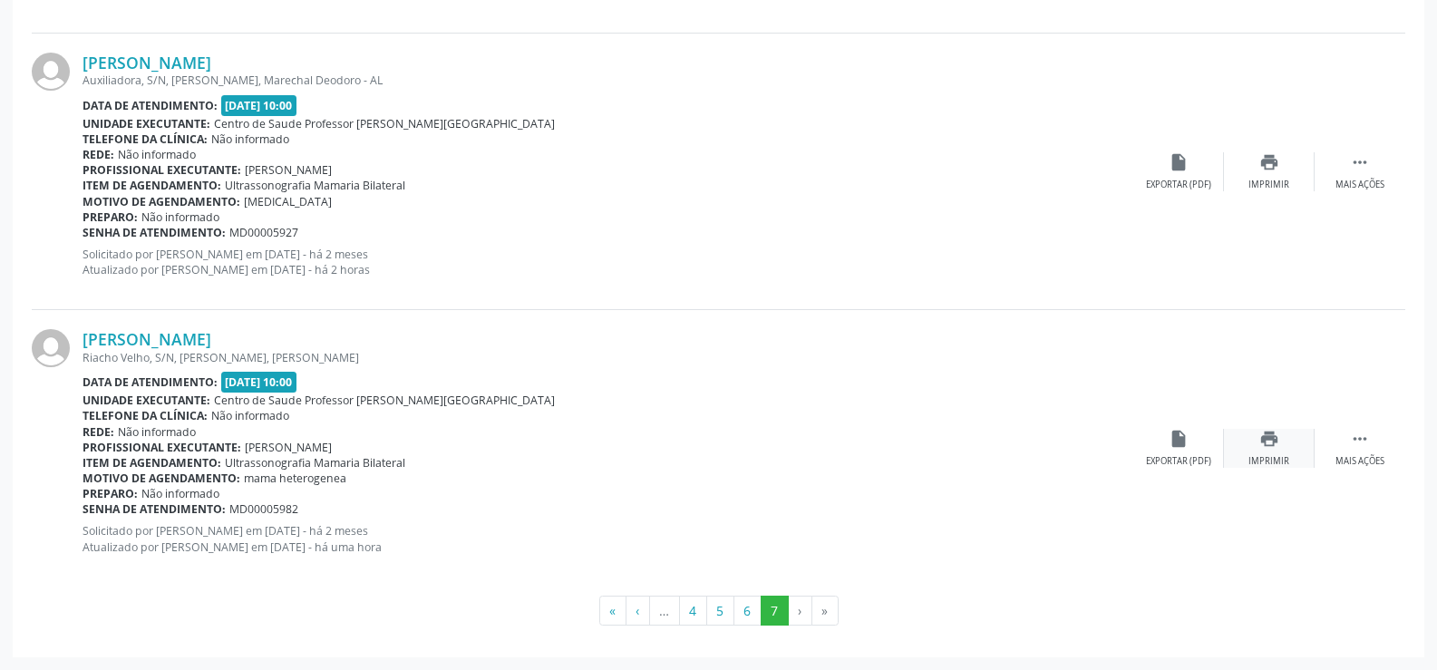
click at [1251, 441] on div "print Imprimir" at bounding box center [1269, 448] width 91 height 39
click at [692, 610] on button "4" at bounding box center [693, 611] width 28 height 31
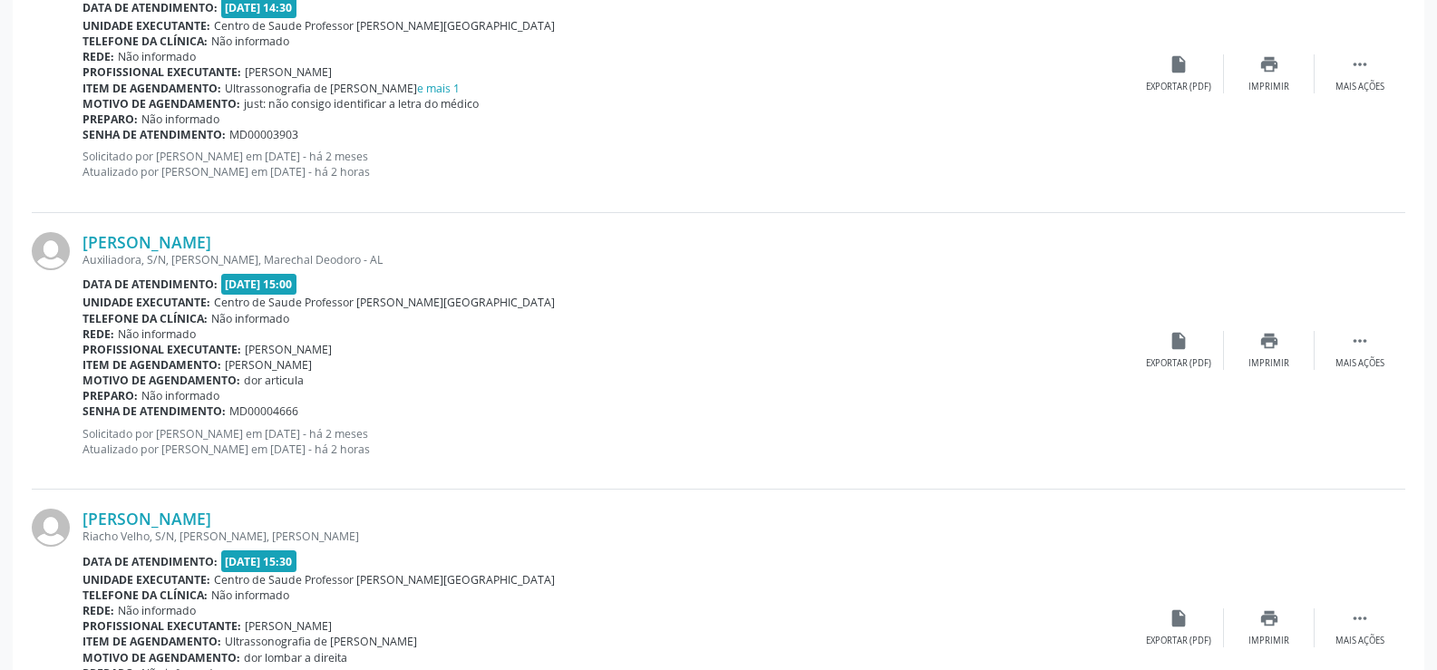
scroll to position [1179, 0]
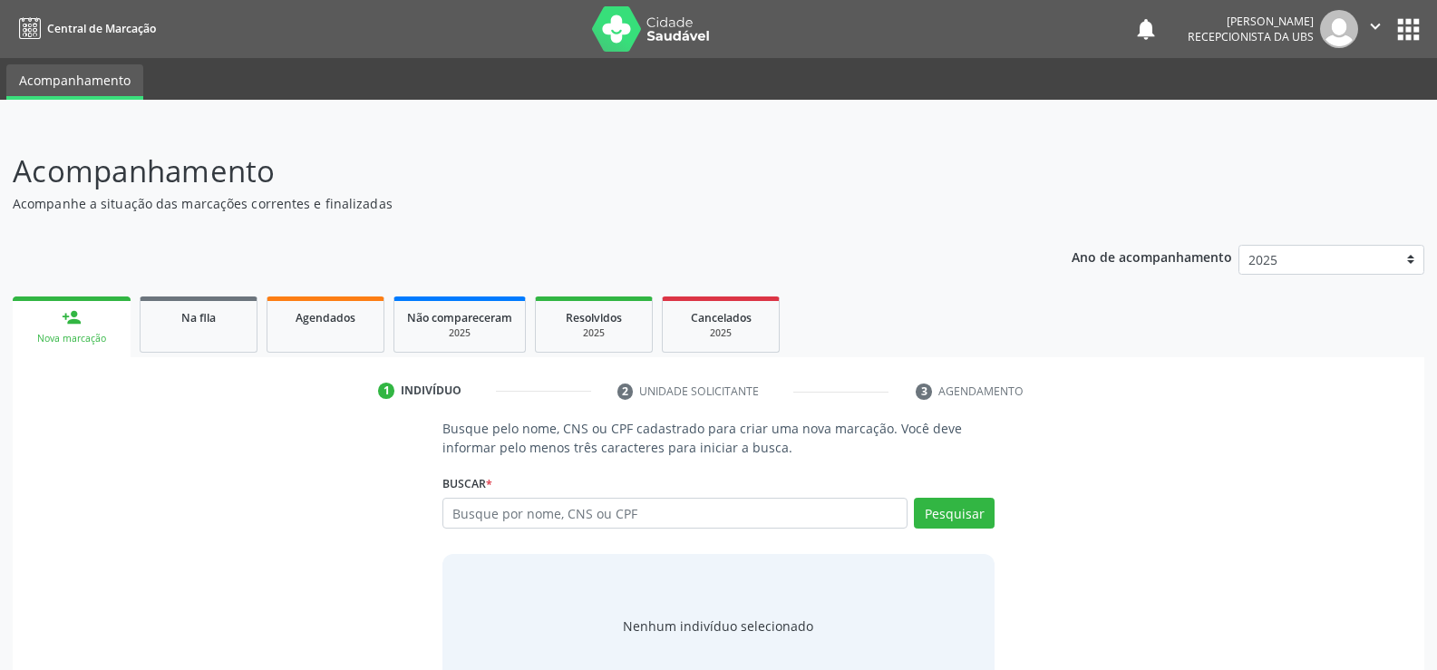
click at [301, 315] on span "Agendados" at bounding box center [326, 317] width 60 height 15
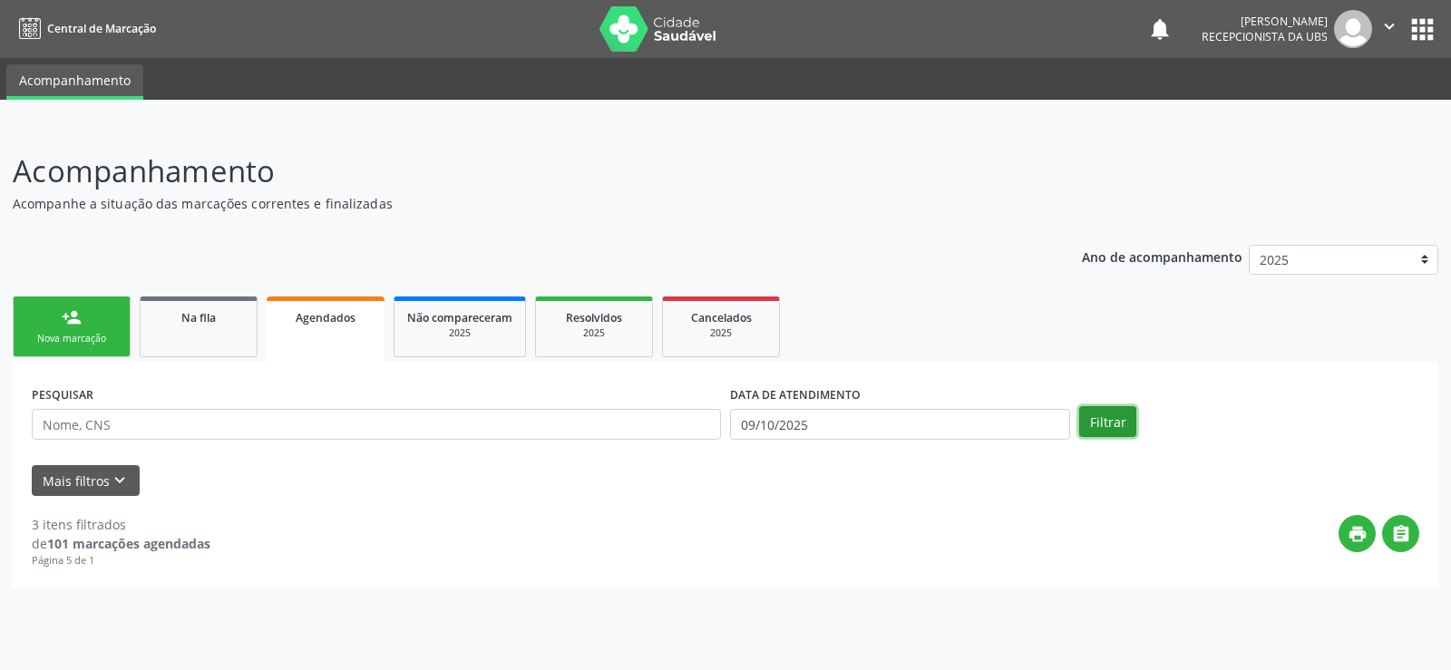
click at [1112, 421] on button "Filtrar" at bounding box center [1107, 421] width 57 height 31
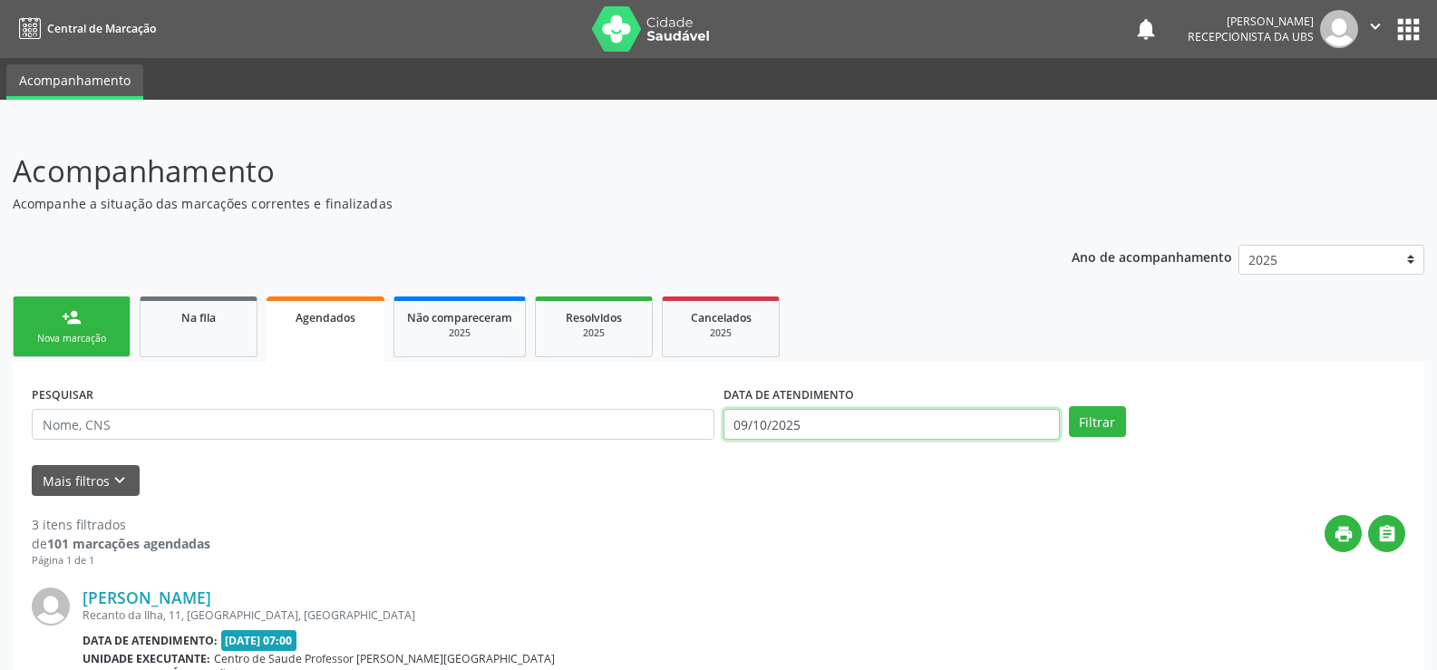
click at [841, 426] on input "09/10/2025" at bounding box center [892, 424] width 336 height 31
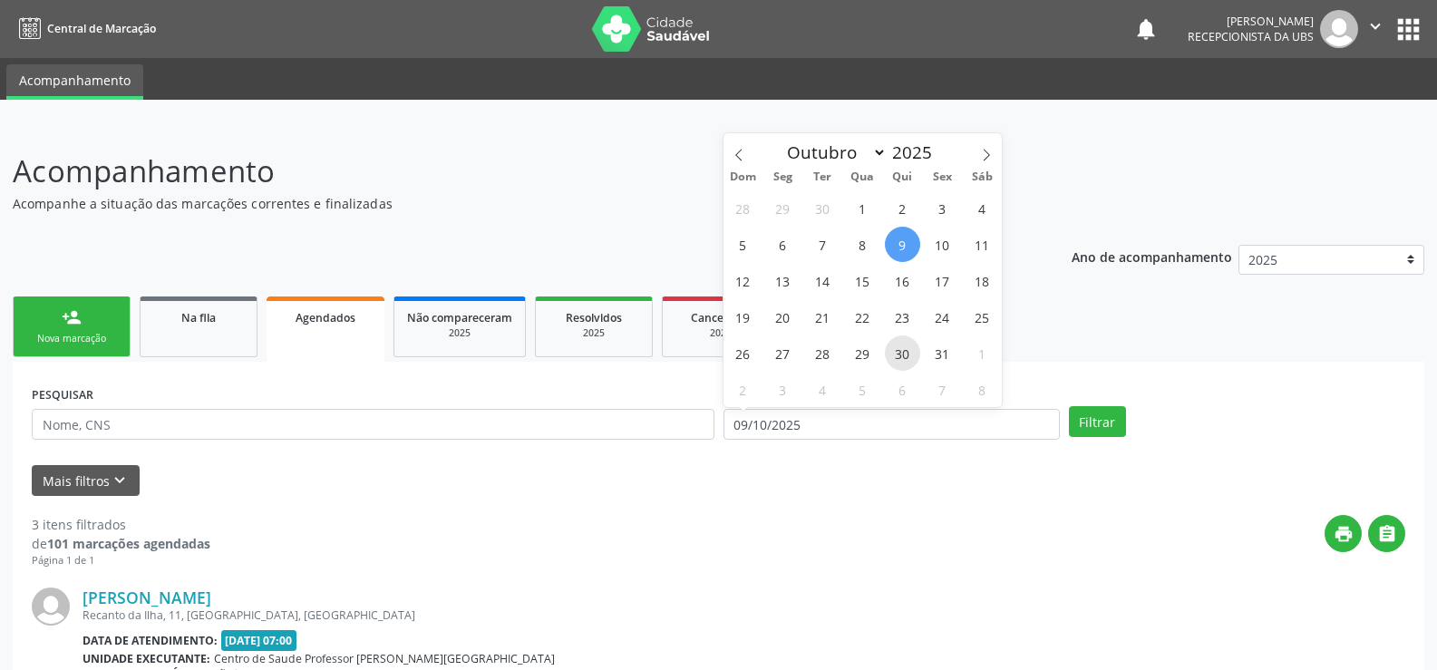
click at [903, 354] on span "30" at bounding box center [902, 352] width 35 height 35
type input "30/10/2025"
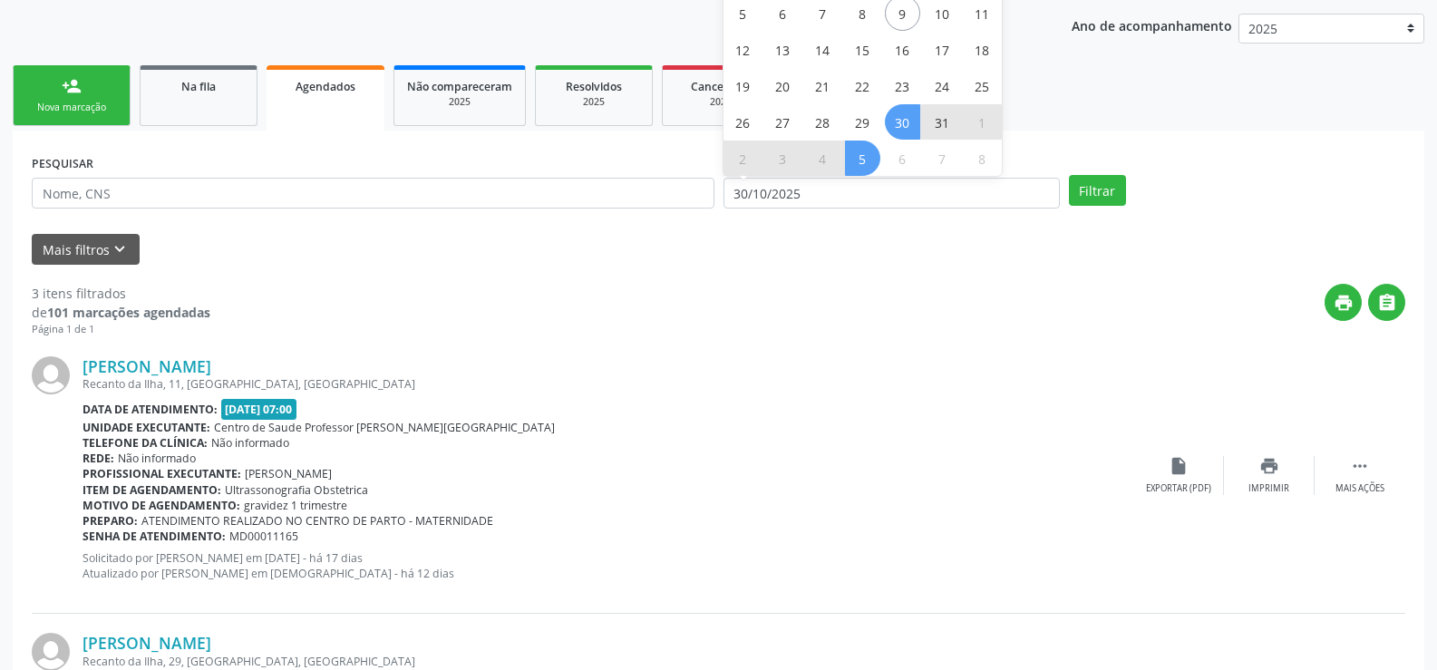
scroll to position [272, 0]
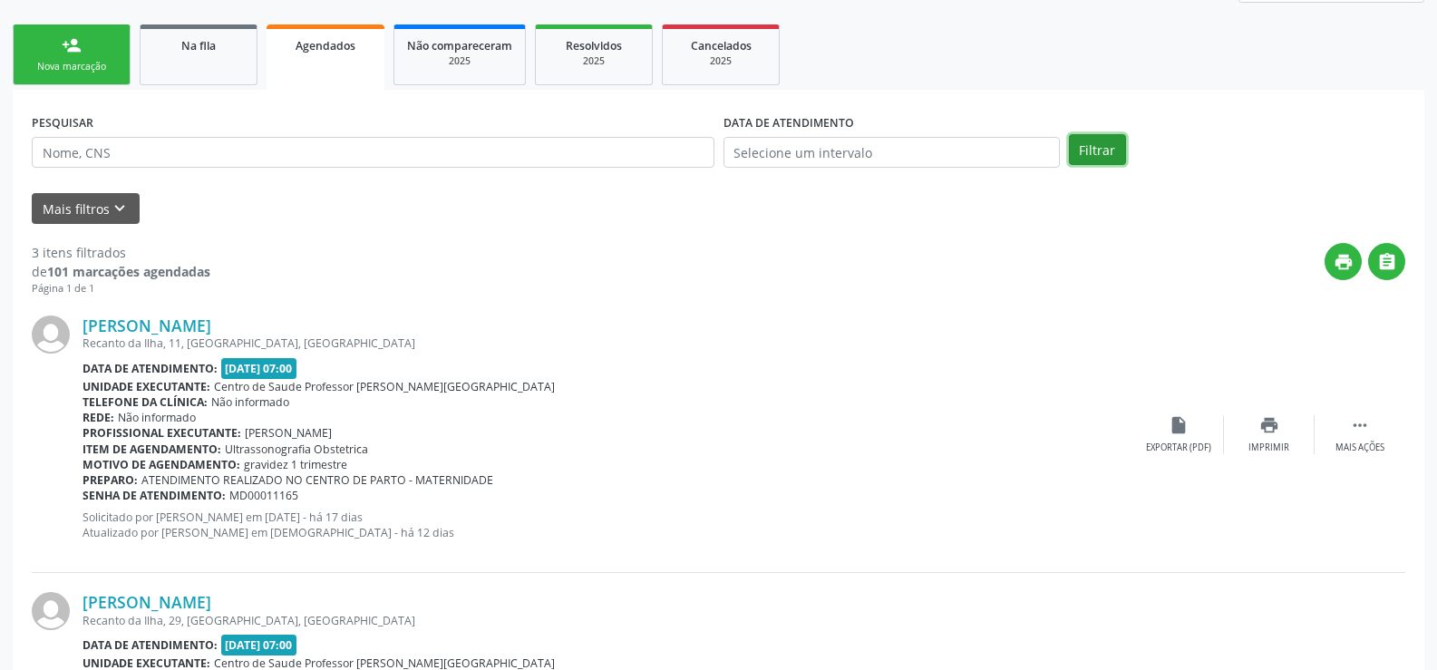
click at [1098, 141] on button "Filtrar" at bounding box center [1097, 149] width 57 height 31
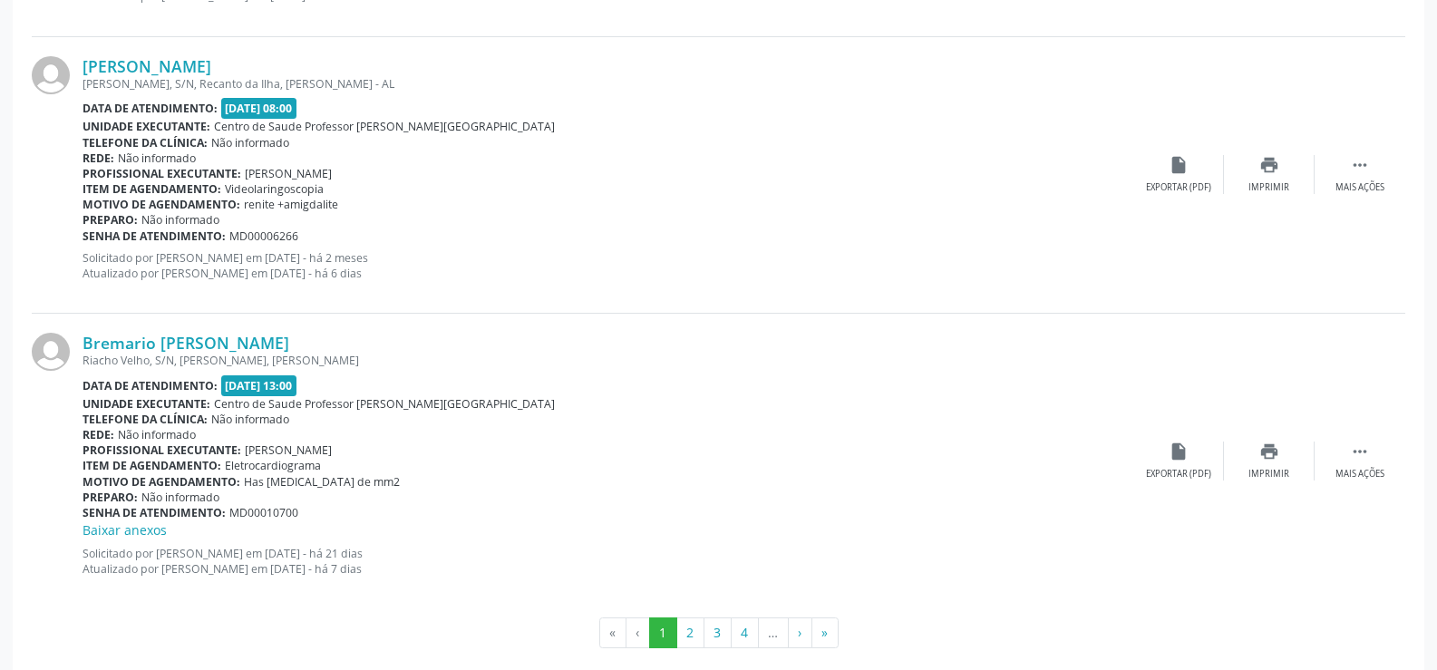
scroll to position [4138, 0]
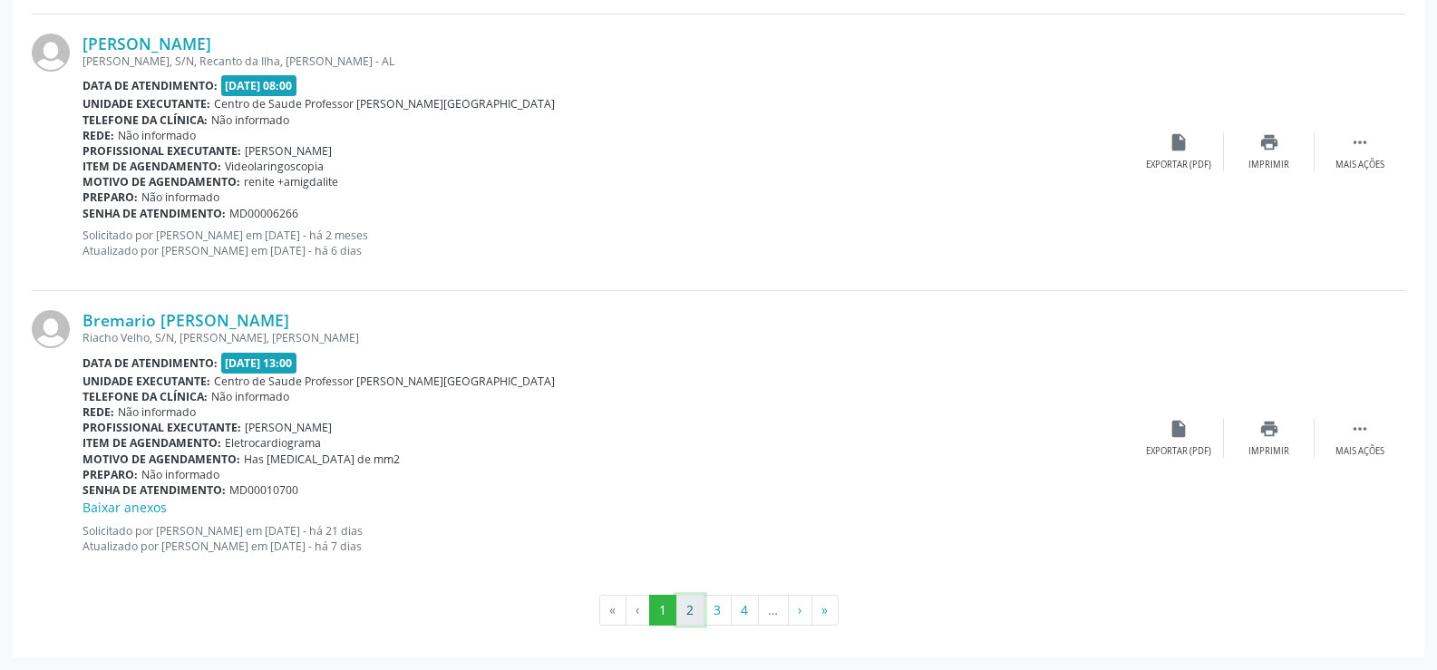
click at [686, 614] on button "2" at bounding box center [690, 610] width 28 height 31
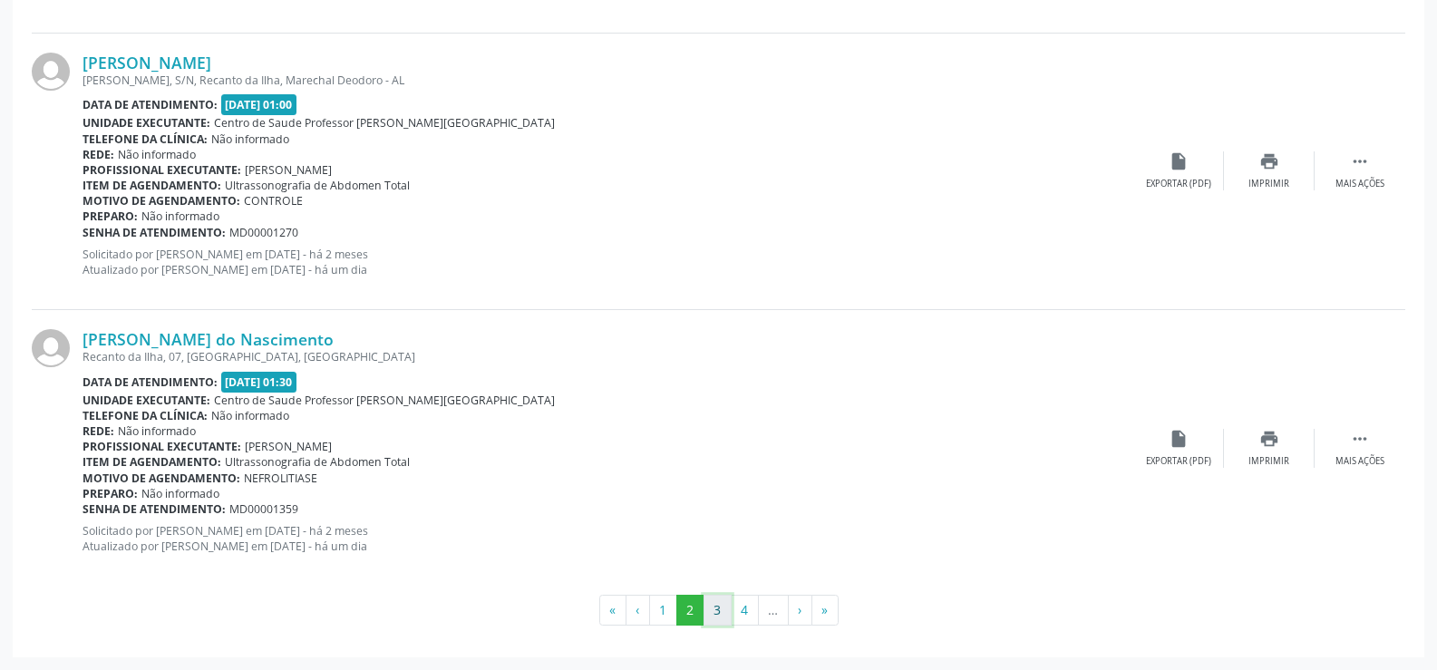
click at [717, 609] on button "3" at bounding box center [718, 610] width 28 height 31
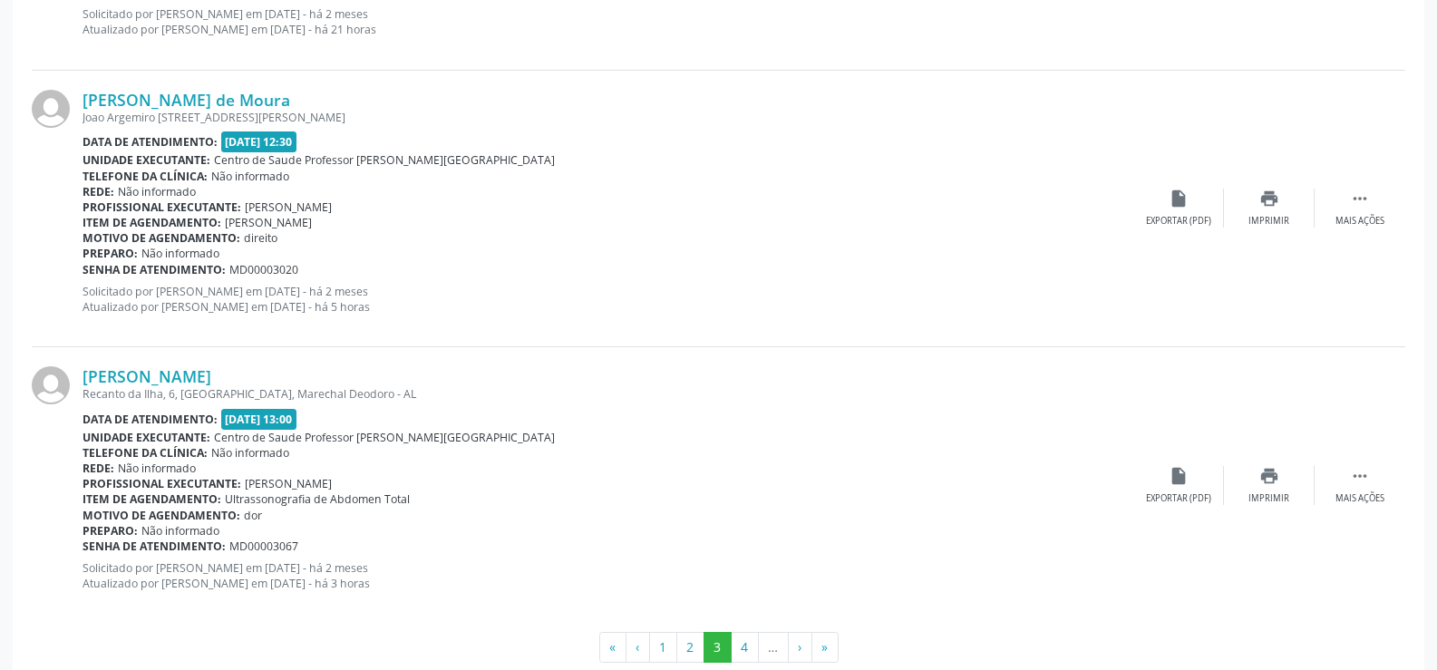
scroll to position [4119, 0]
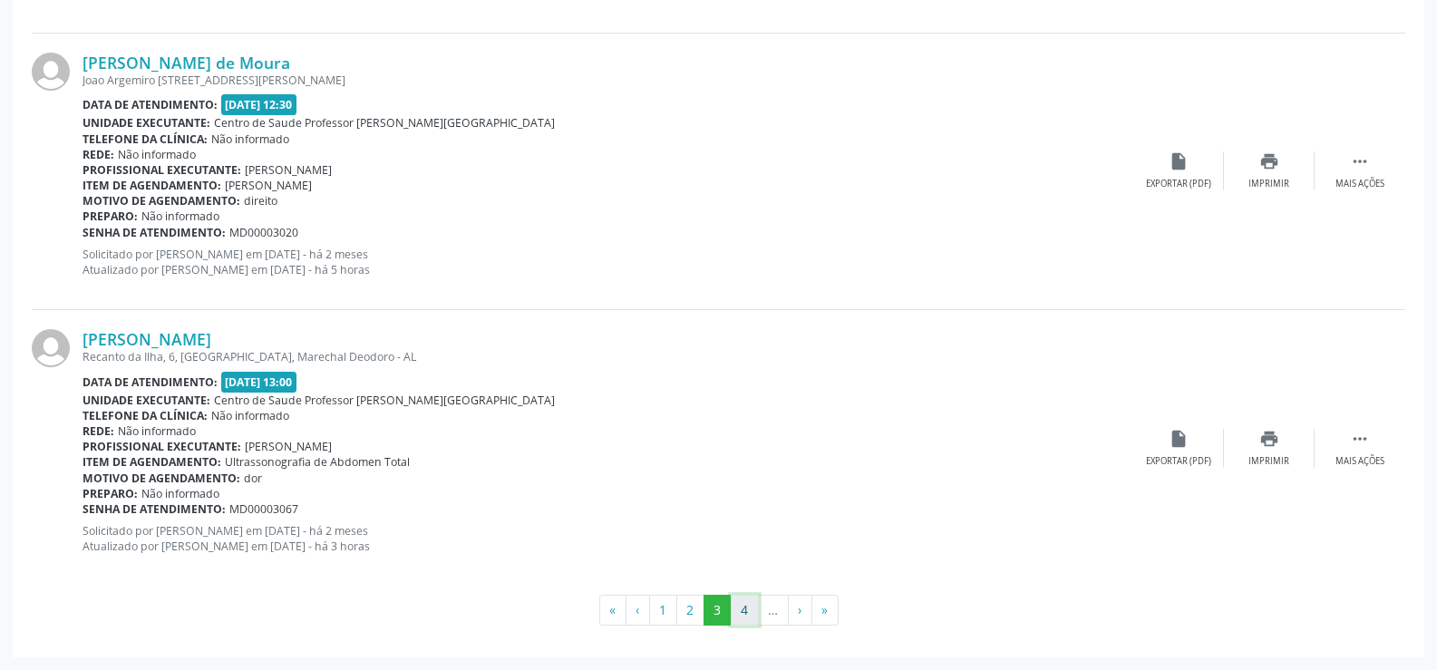
click at [746, 613] on button "4" at bounding box center [745, 610] width 28 height 31
click at [752, 606] on button "5" at bounding box center [746, 610] width 28 height 31
click at [742, 609] on button "6" at bounding box center [747, 610] width 28 height 31
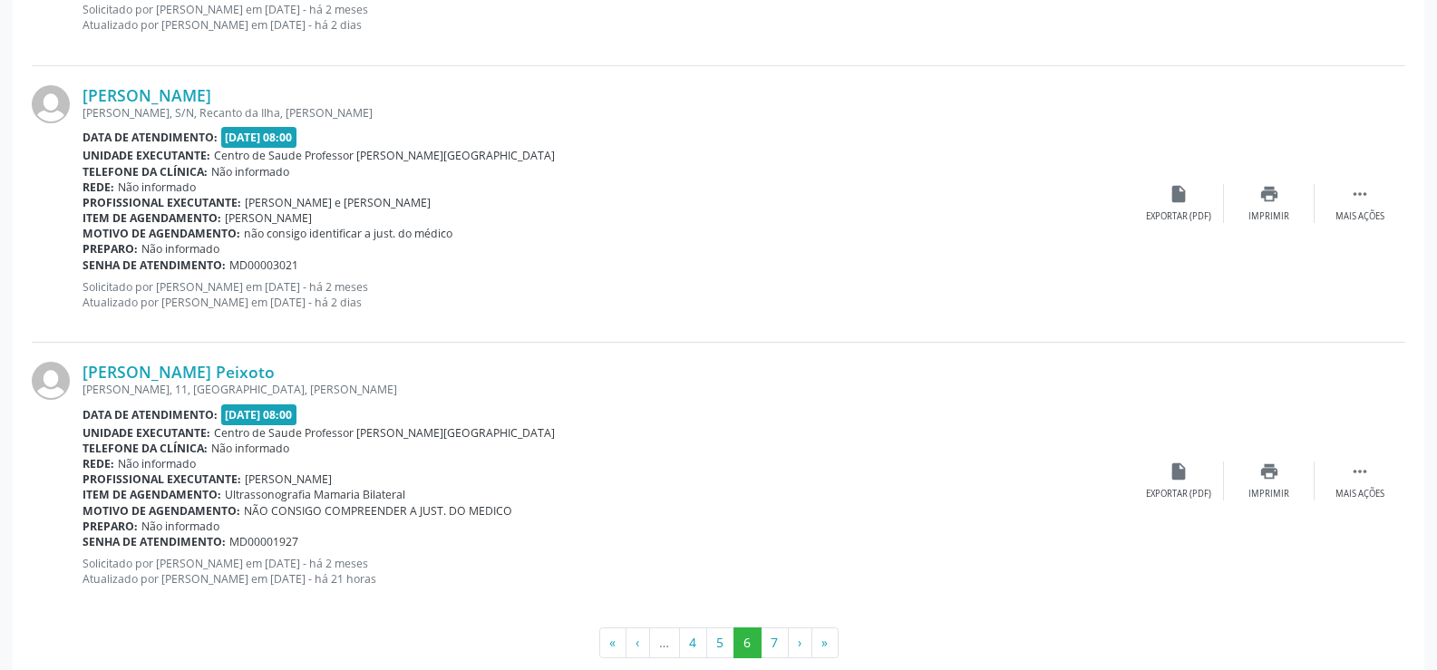
scroll to position [4195, 0]
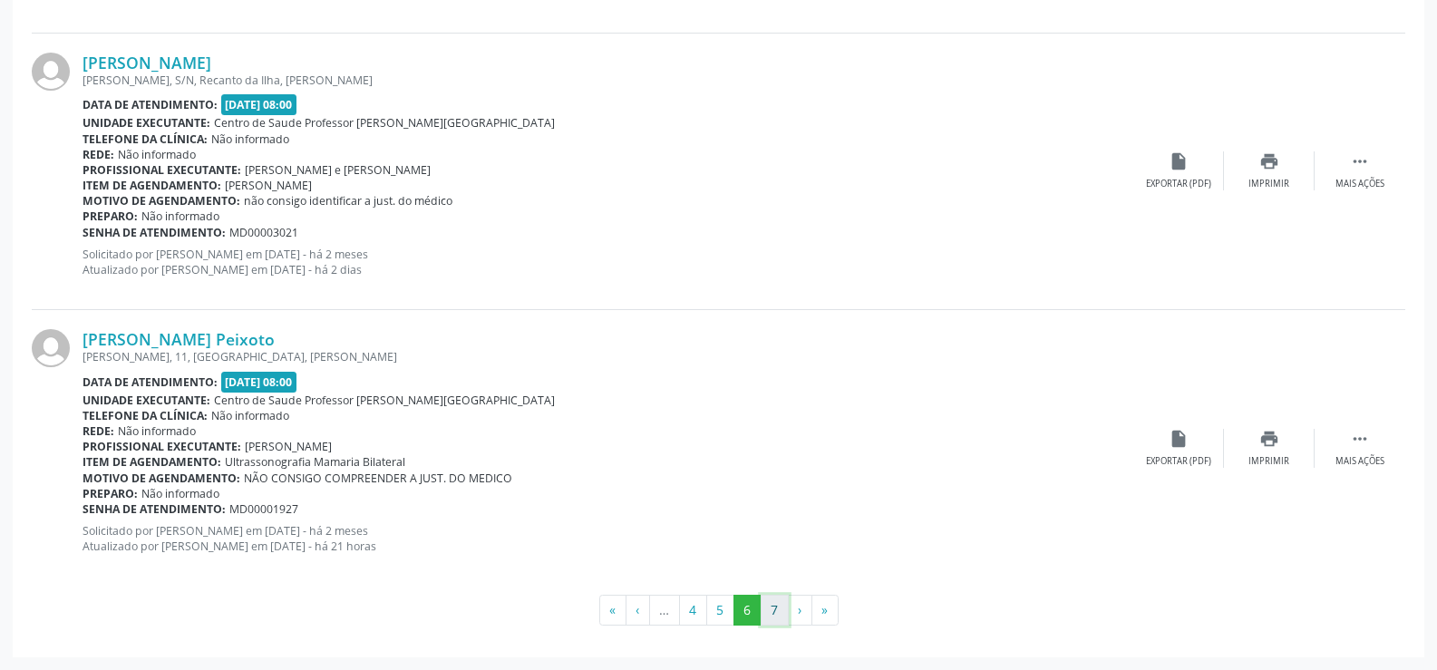
click at [773, 620] on button "7" at bounding box center [775, 610] width 28 height 31
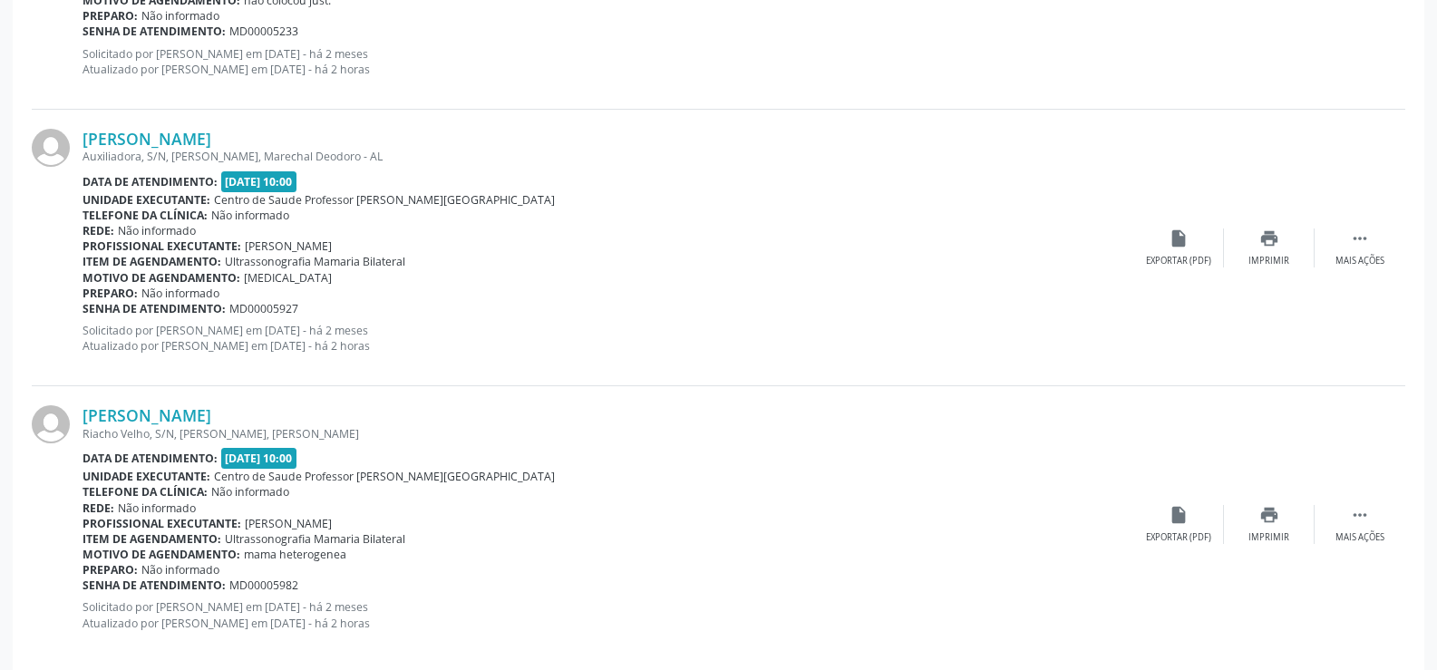
scroll to position [2830, 0]
